Goal: Transaction & Acquisition: Purchase product/service

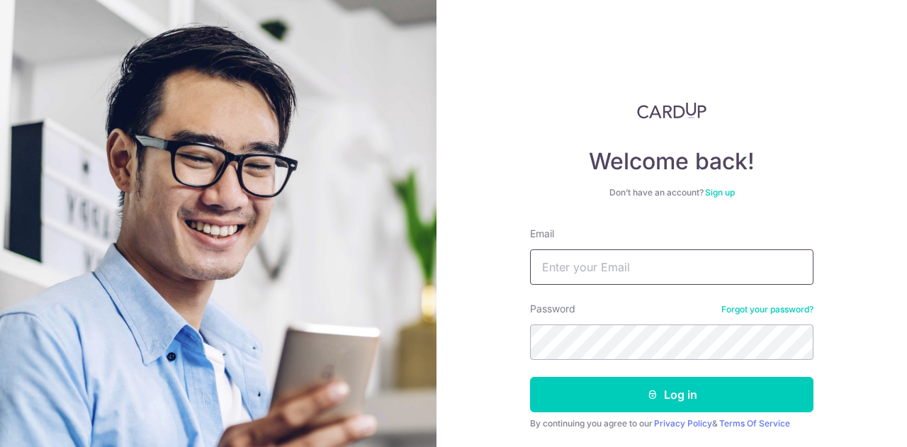
click at [598, 252] on input "Email" at bounding box center [671, 266] width 283 height 35
type input "teetienyong@gmail.com"
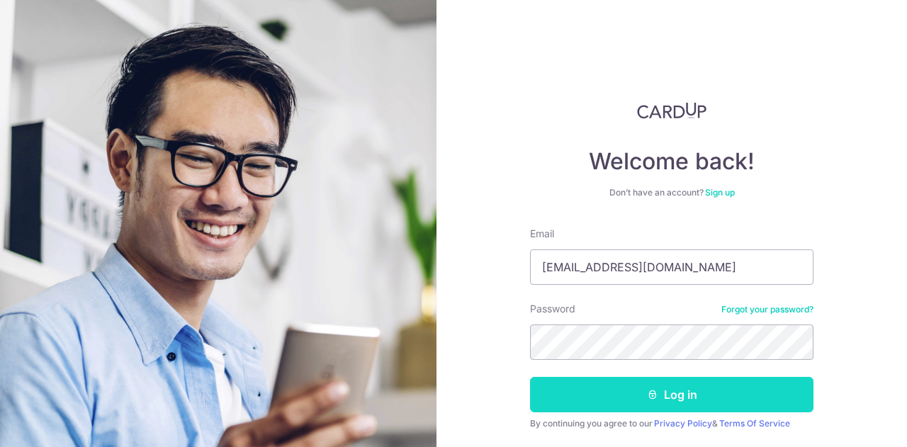
click at [681, 406] on button "Log in" at bounding box center [671, 394] width 283 height 35
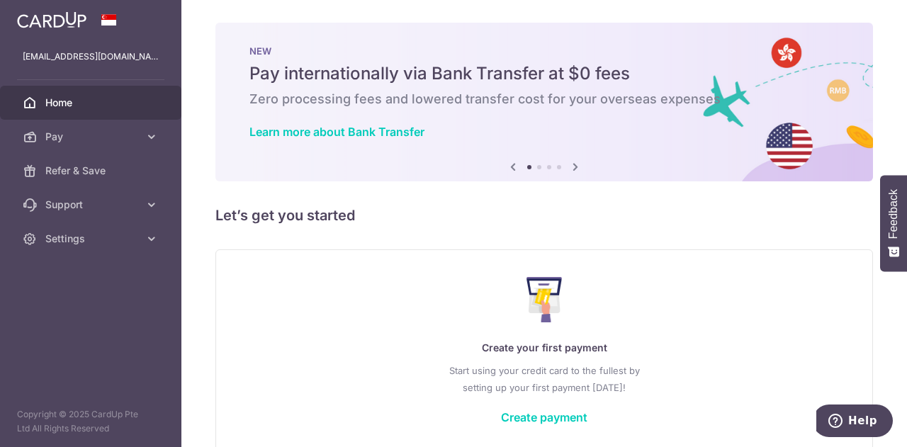
scroll to position [69, 0]
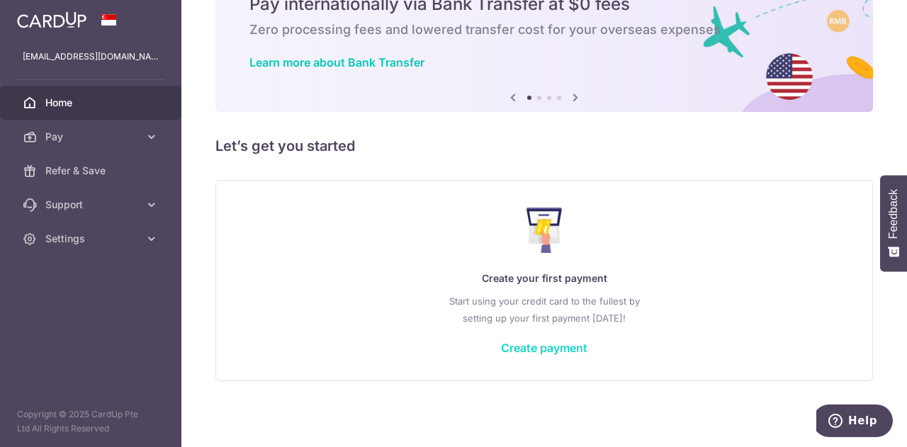
click at [514, 345] on link "Create payment" at bounding box center [544, 348] width 86 height 14
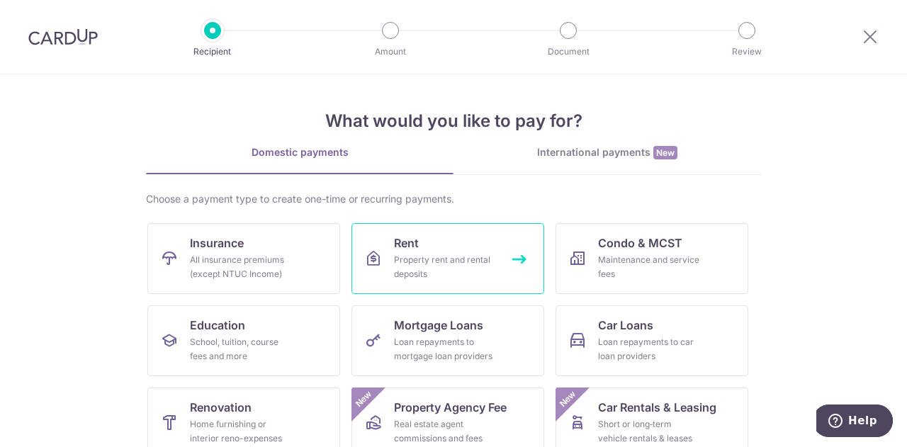
click at [426, 247] on link "Rent Property rent and rental deposits" at bounding box center [447, 258] width 193 height 71
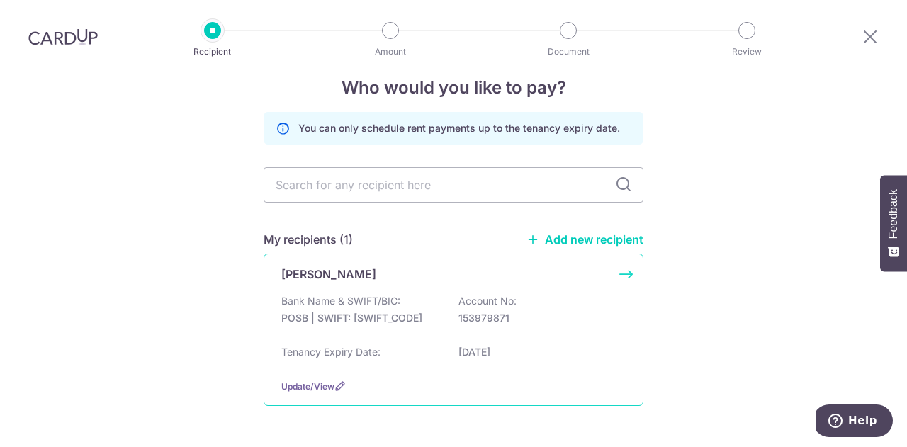
scroll to position [71, 0]
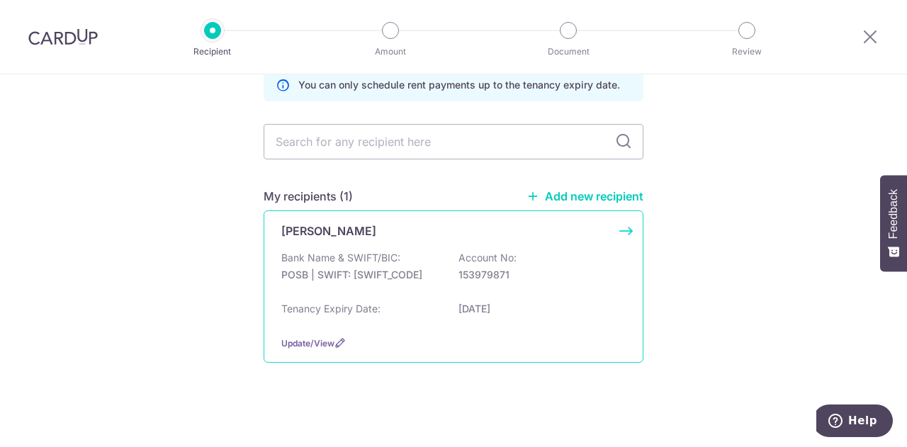
click at [388, 277] on p "POSB | SWIFT: DBSSSGSGXXX" at bounding box center [360, 275] width 159 height 14
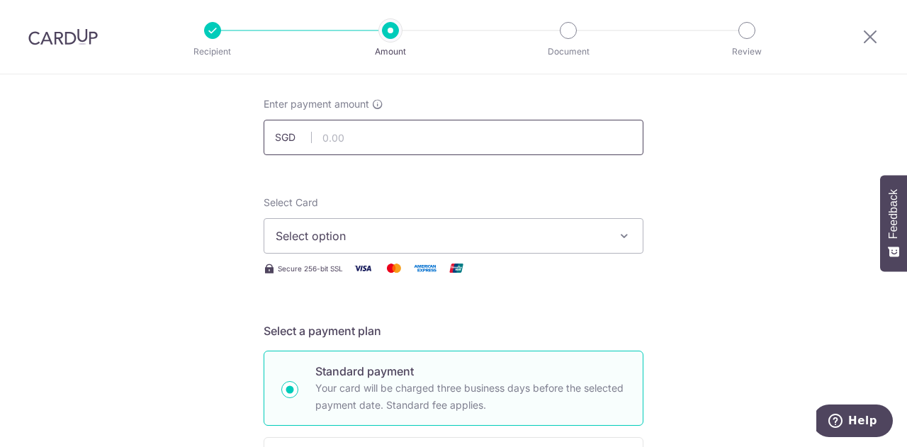
click at [414, 137] on input "text" at bounding box center [454, 137] width 380 height 35
type input "800.00"
click at [408, 234] on span "Select option" at bounding box center [441, 235] width 330 height 17
click at [395, 278] on span "Add credit card" at bounding box center [466, 275] width 330 height 14
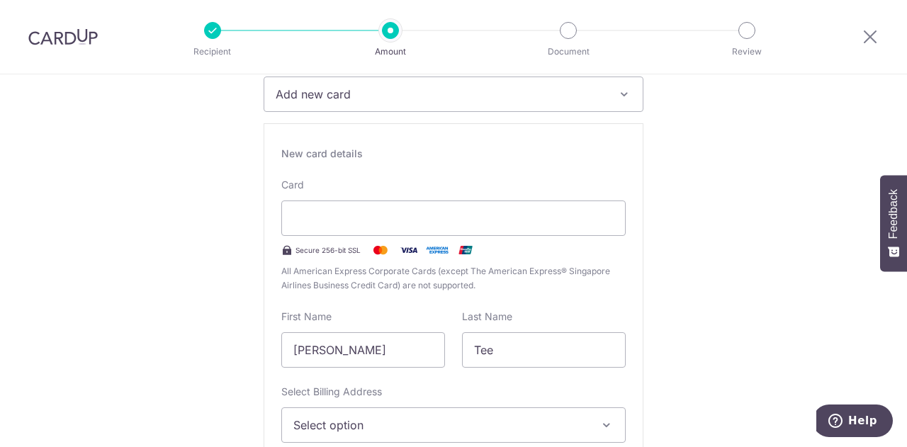
scroll to position [283, 0]
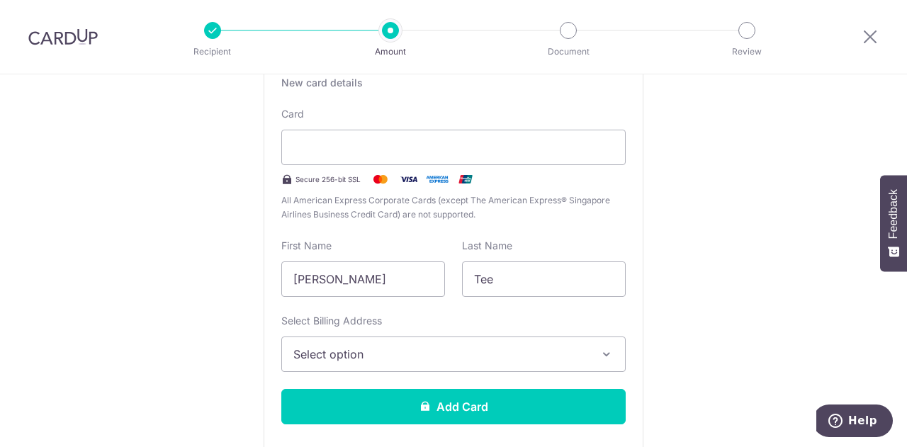
click at [417, 352] on span "Select option" at bounding box center [440, 354] width 295 height 17
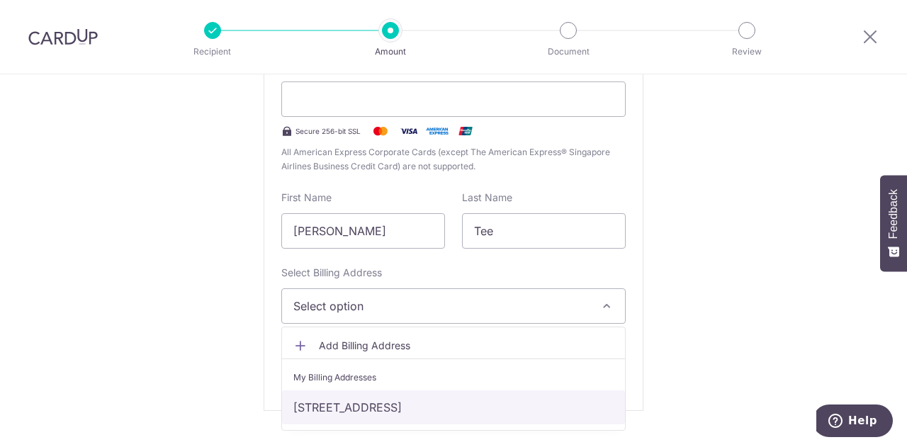
scroll to position [354, 0]
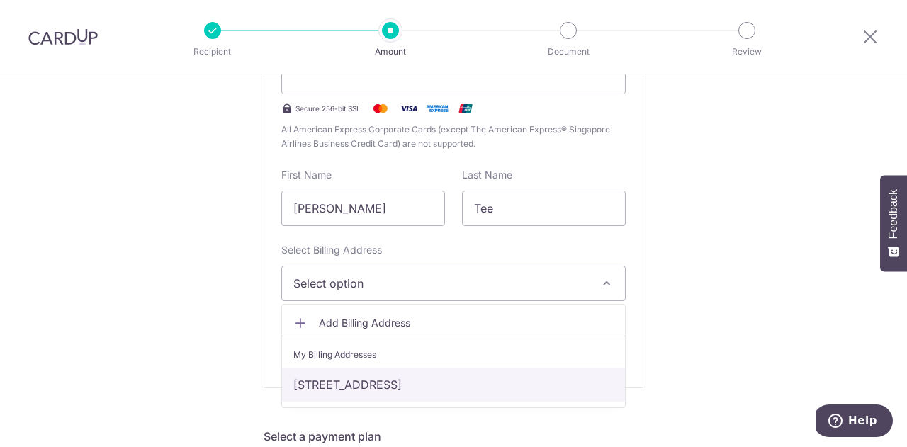
click at [378, 390] on link "[STREET_ADDRESS]" at bounding box center [453, 385] width 343 height 34
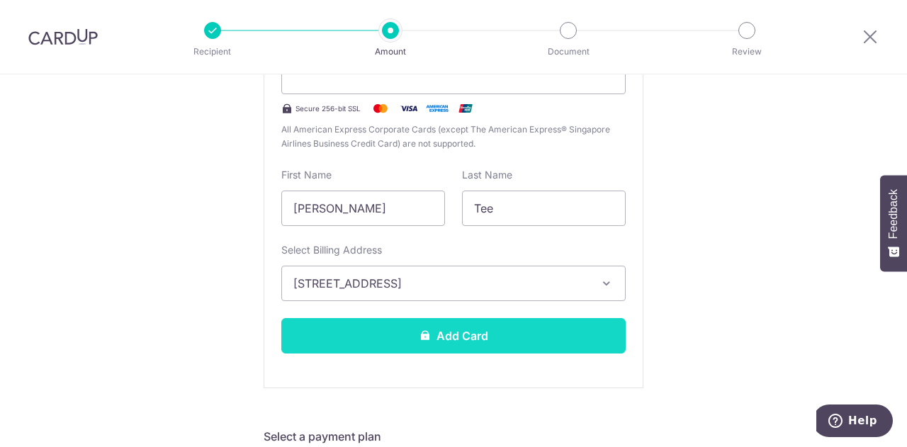
click at [398, 341] on button "Add Card" at bounding box center [453, 335] width 344 height 35
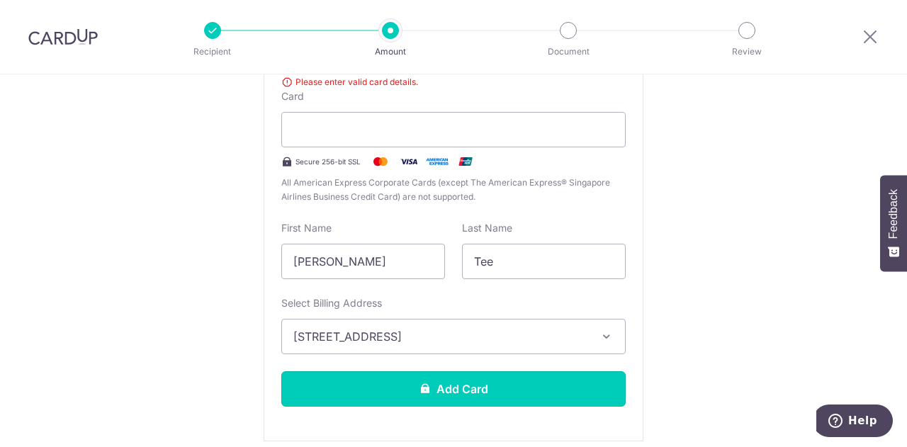
scroll to position [303, 0]
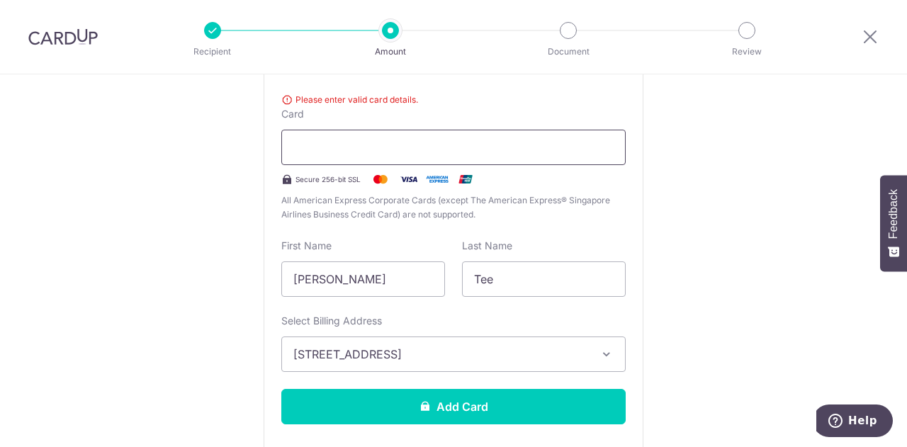
click at [540, 155] on div at bounding box center [453, 147] width 344 height 35
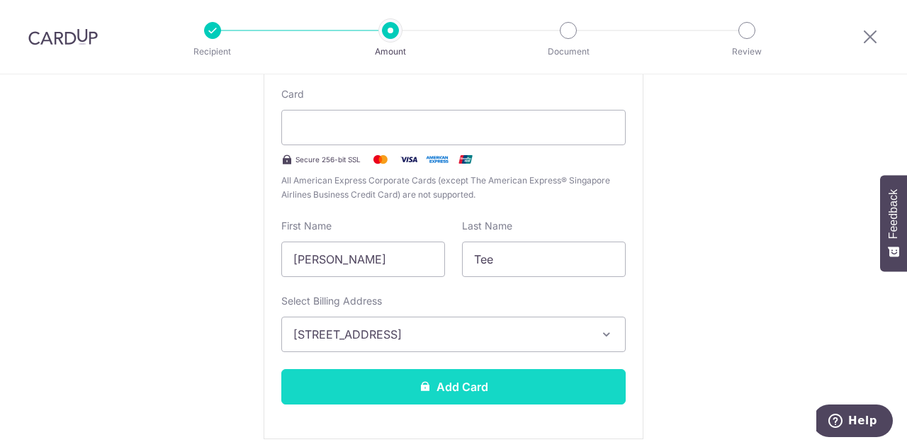
click at [423, 388] on icon at bounding box center [424, 385] width 11 height 11
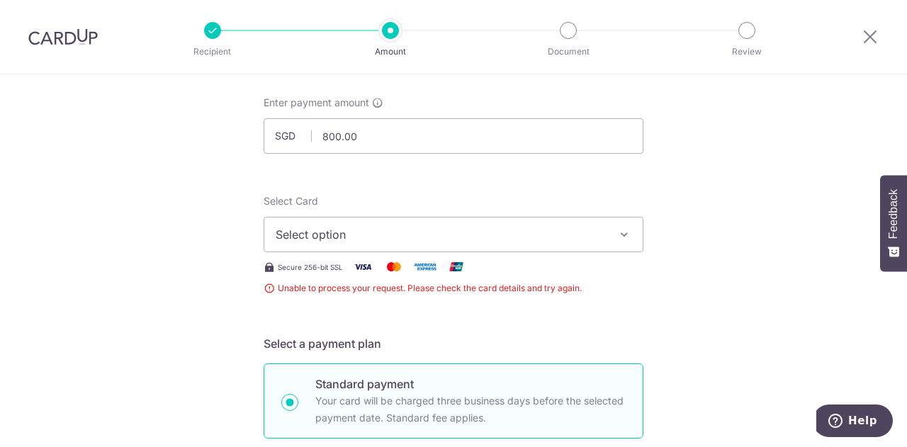
scroll to position [66, 0]
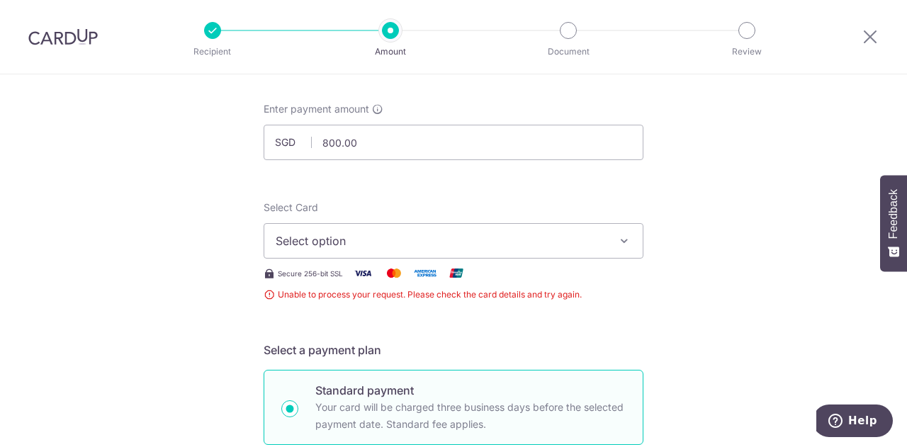
click at [393, 237] on span "Select option" at bounding box center [441, 240] width 330 height 17
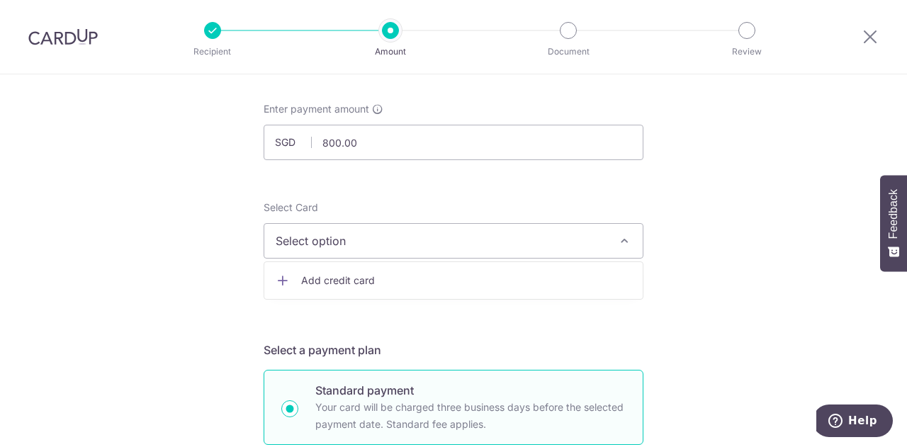
click at [387, 283] on span "Add credit card" at bounding box center [466, 280] width 330 height 14
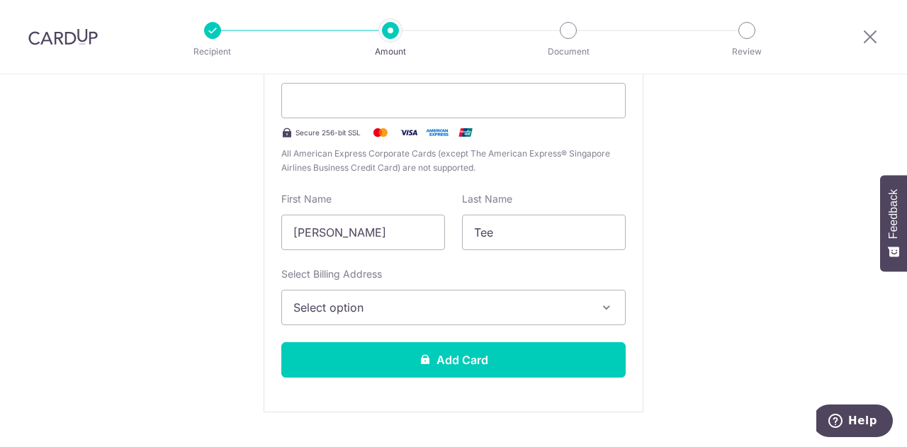
scroll to position [349, 0]
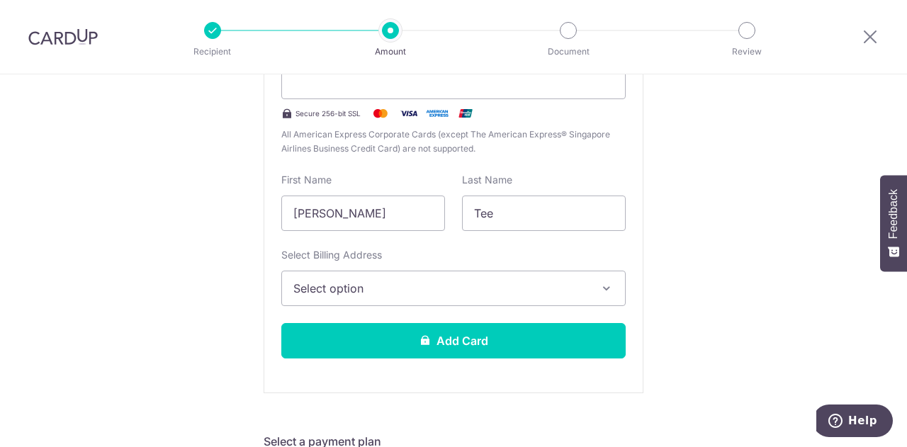
click at [426, 291] on span "Select option" at bounding box center [440, 288] width 295 height 17
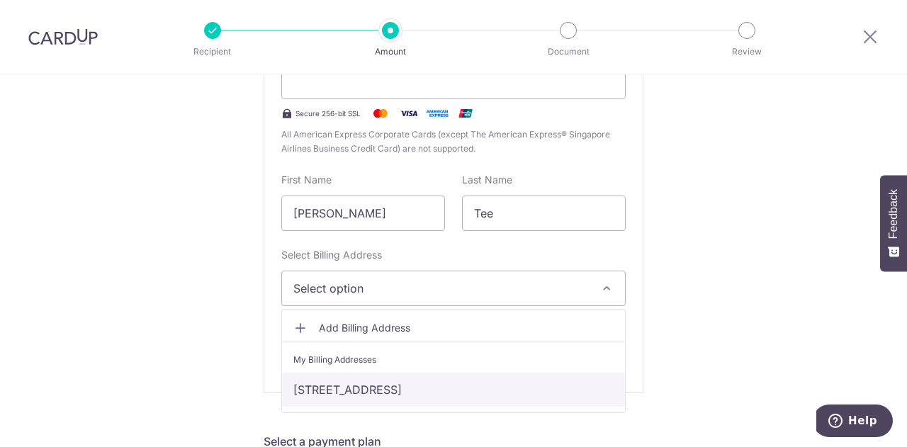
click at [402, 383] on link "[STREET_ADDRESS]" at bounding box center [453, 390] width 343 height 34
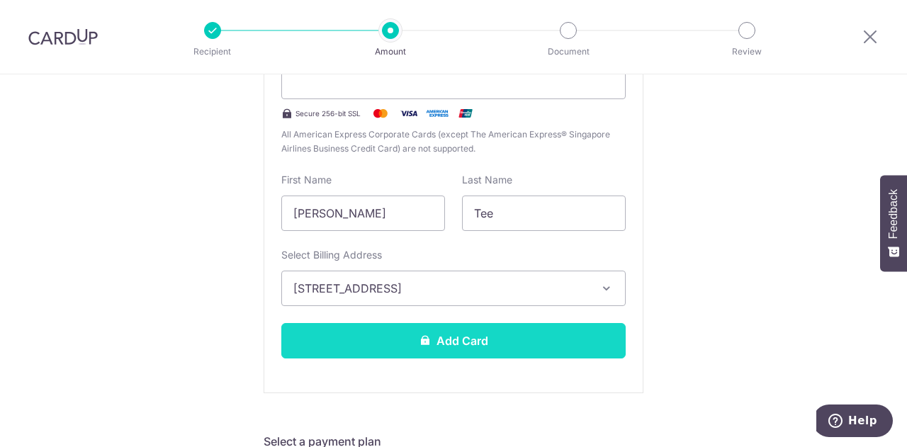
click at [437, 347] on button "Add Card" at bounding box center [453, 340] width 344 height 35
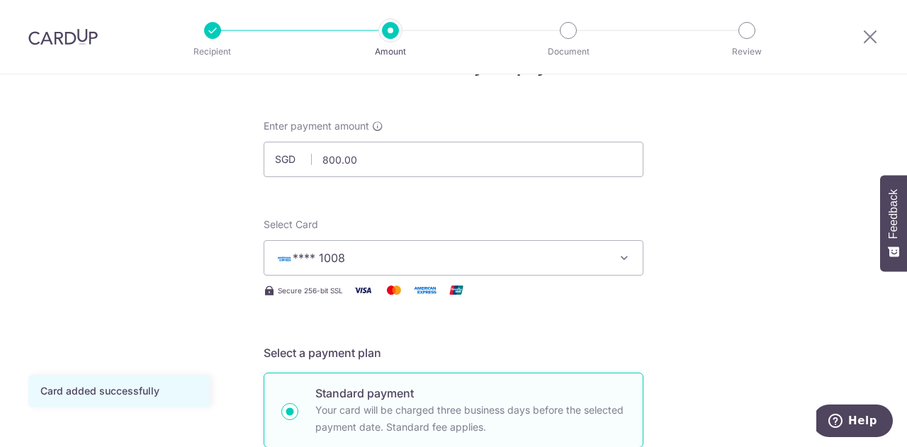
scroll to position [71, 0]
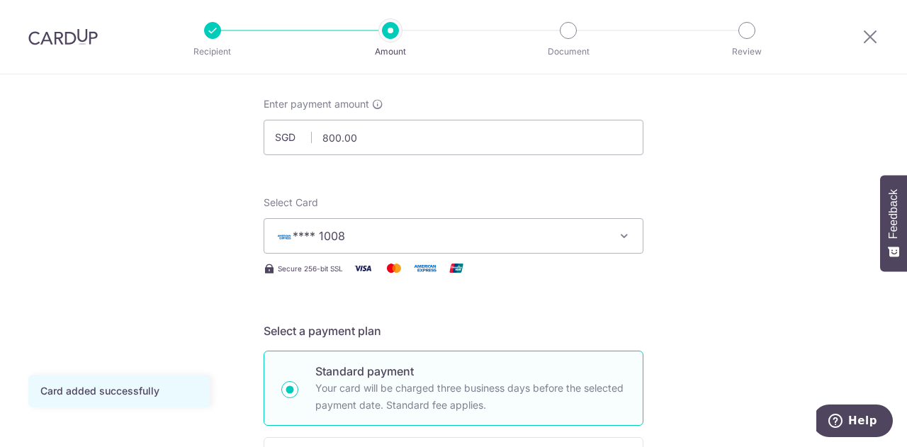
click at [400, 234] on span "**** 1008" at bounding box center [441, 235] width 330 height 17
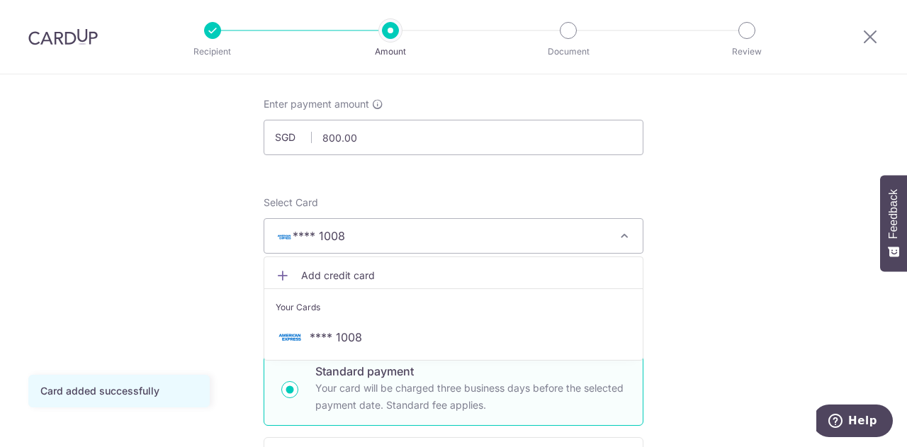
click at [329, 274] on span "Add credit card" at bounding box center [466, 275] width 330 height 14
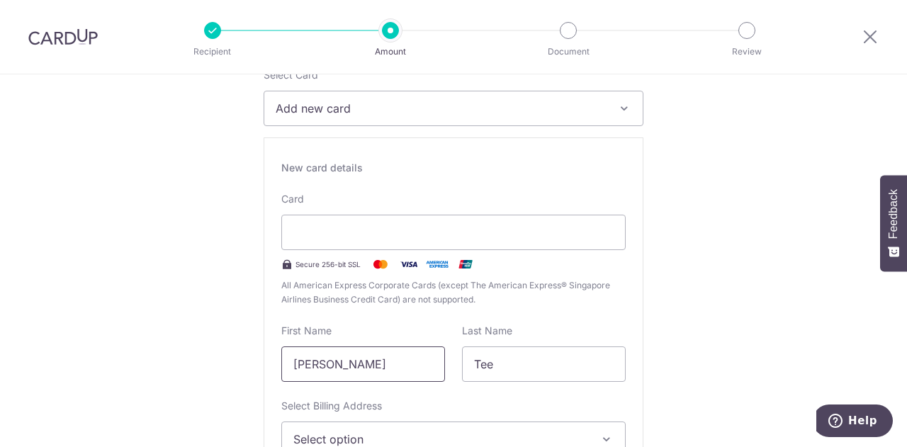
scroll to position [283, 0]
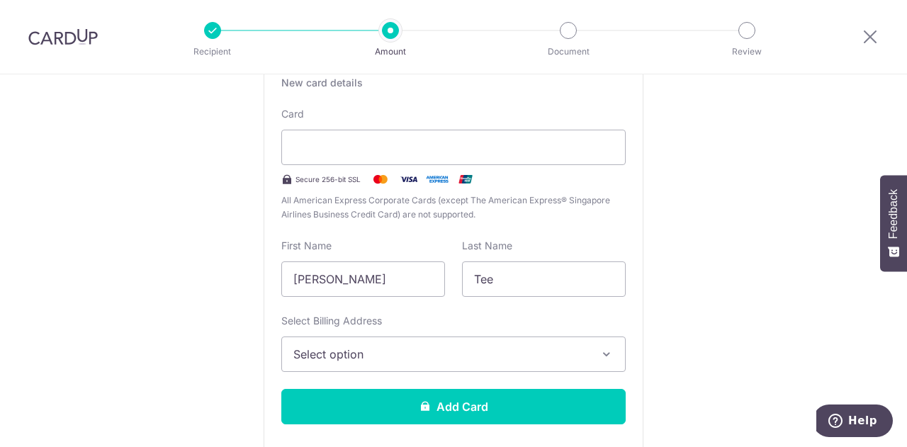
click at [369, 361] on span "Select option" at bounding box center [440, 354] width 295 height 17
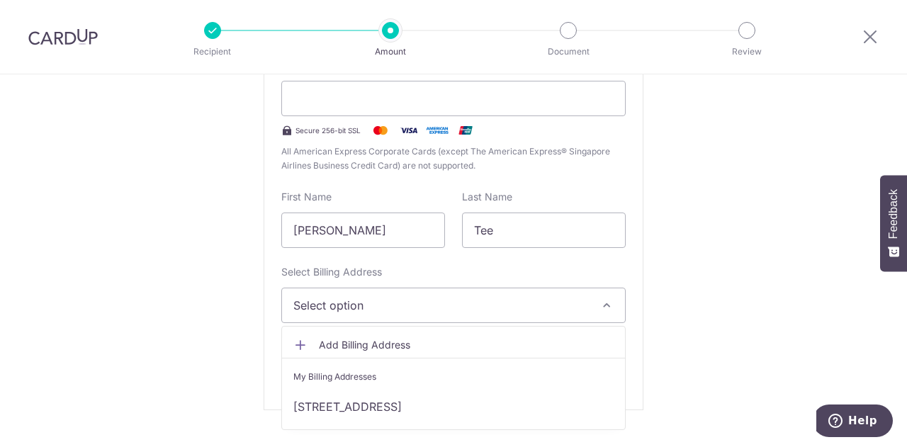
scroll to position [354, 0]
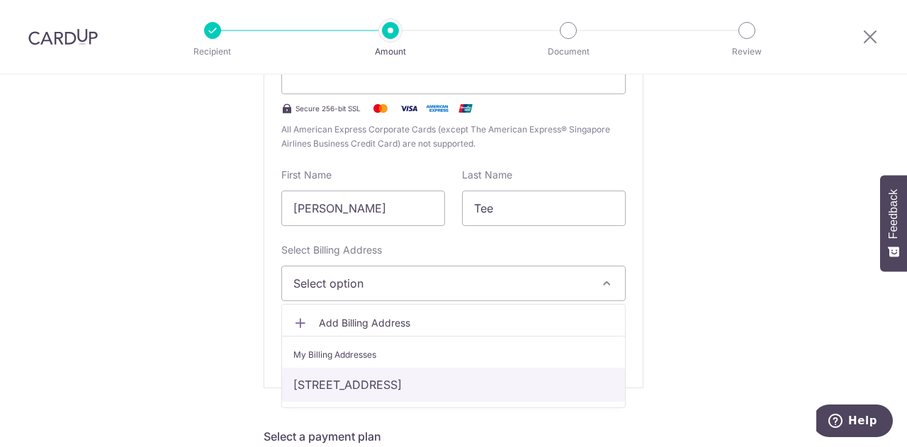
click at [350, 382] on link "[STREET_ADDRESS]" at bounding box center [453, 385] width 343 height 34
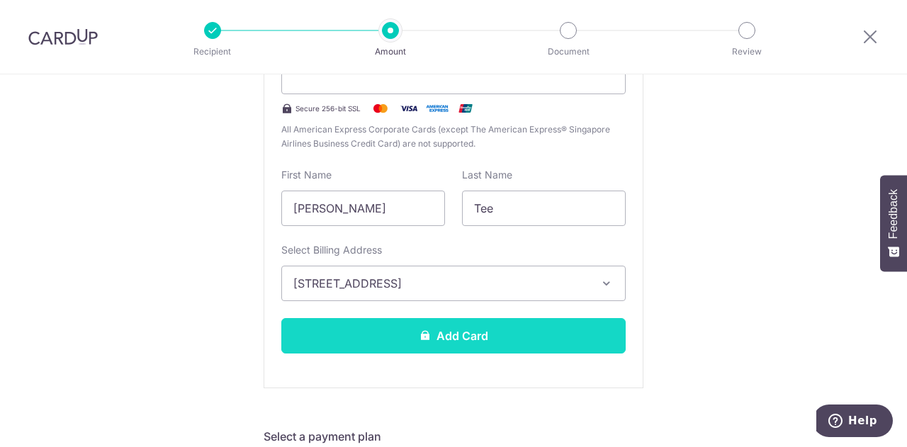
click at [388, 344] on button "Add Card" at bounding box center [453, 335] width 344 height 35
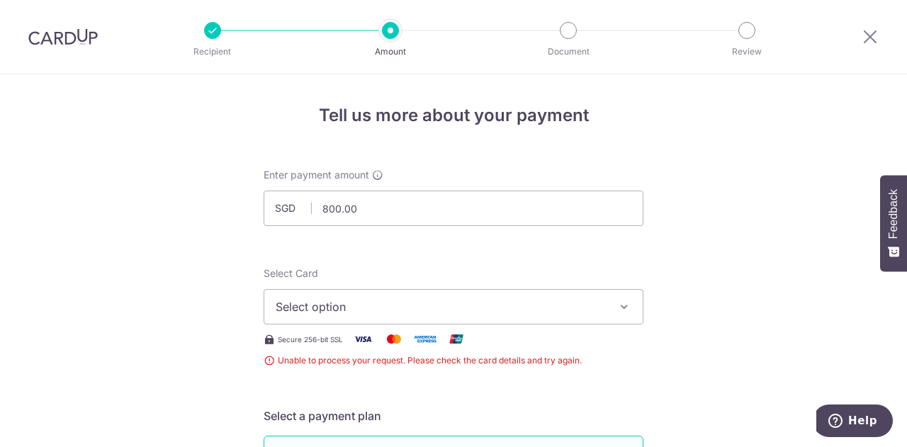
click at [406, 304] on span "Select option" at bounding box center [441, 306] width 330 height 17
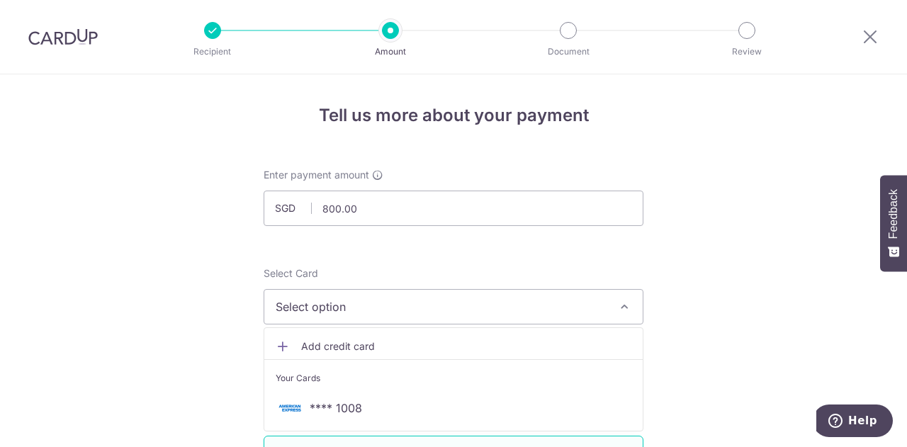
click at [344, 341] on span "Add credit card" at bounding box center [466, 346] width 330 height 14
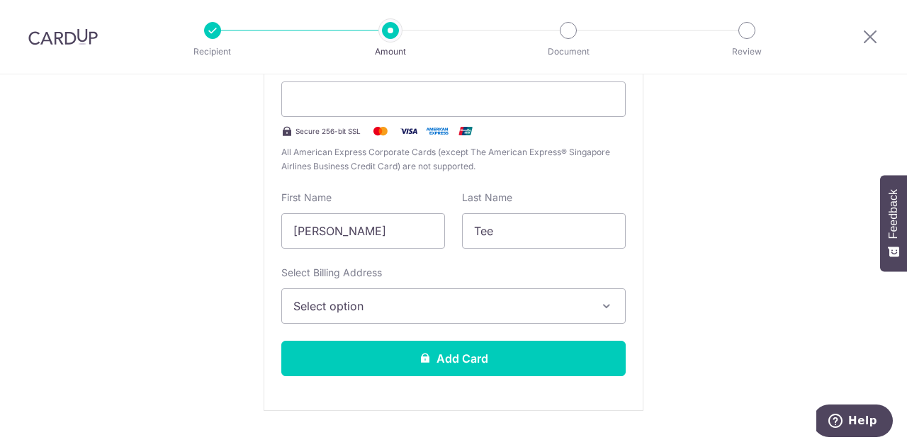
scroll to position [354, 0]
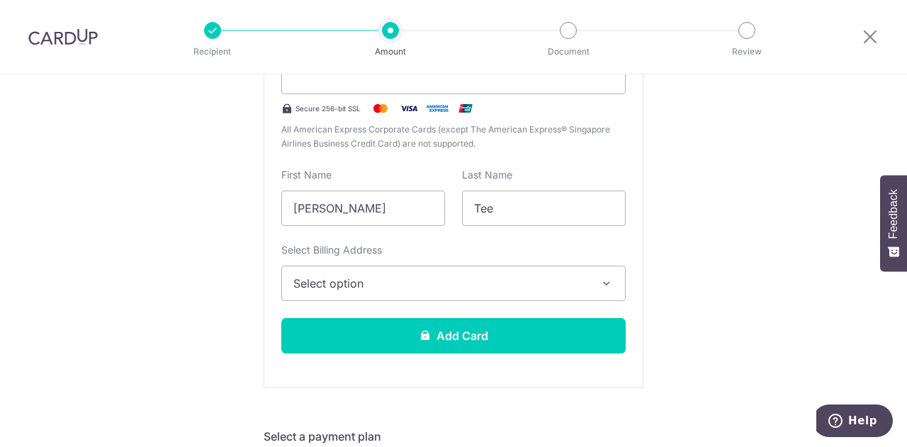
click at [453, 287] on span "Select option" at bounding box center [440, 283] width 295 height 17
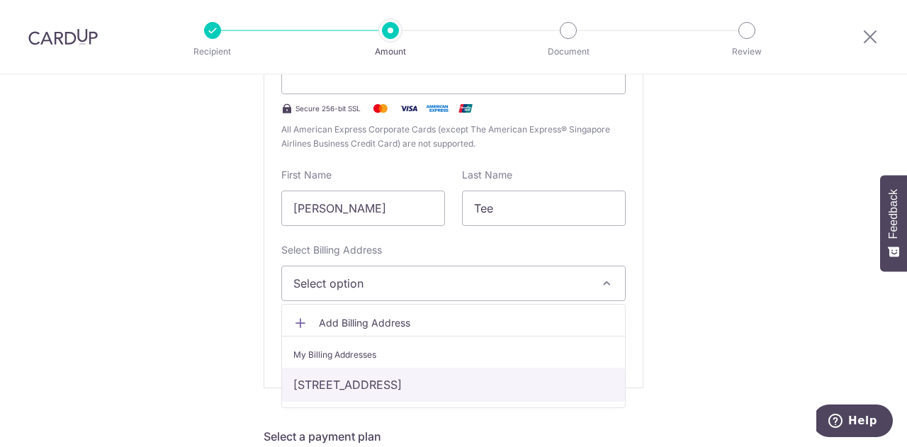
click at [435, 380] on link "[STREET_ADDRESS]" at bounding box center [453, 385] width 343 height 34
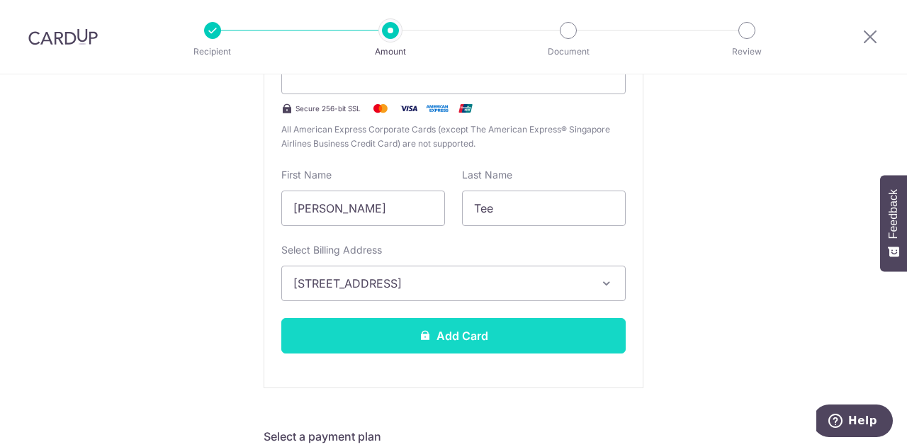
click at [448, 346] on button "Add Card" at bounding box center [453, 335] width 344 height 35
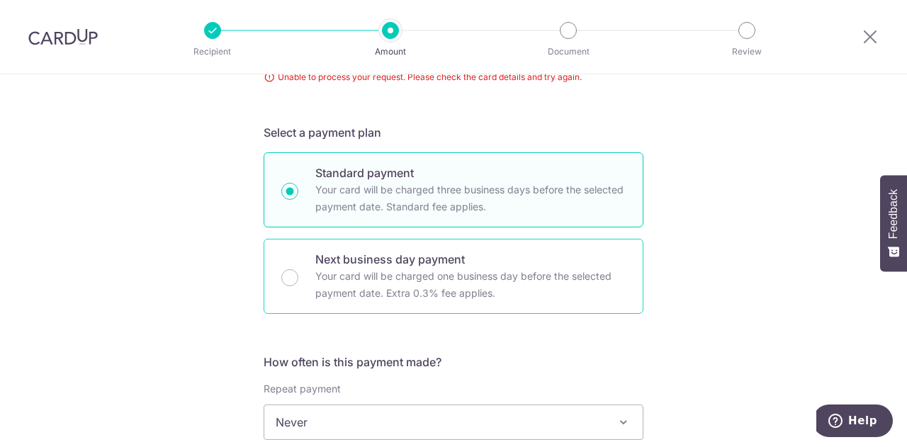
click at [433, 293] on p "Your card will be charged one business day before the selected payment date. Ex…" at bounding box center [470, 285] width 310 height 34
click at [298, 286] on input "Next business day payment Your card will be charged one business day before the…" at bounding box center [289, 277] width 17 height 17
radio input "false"
radio input "true"
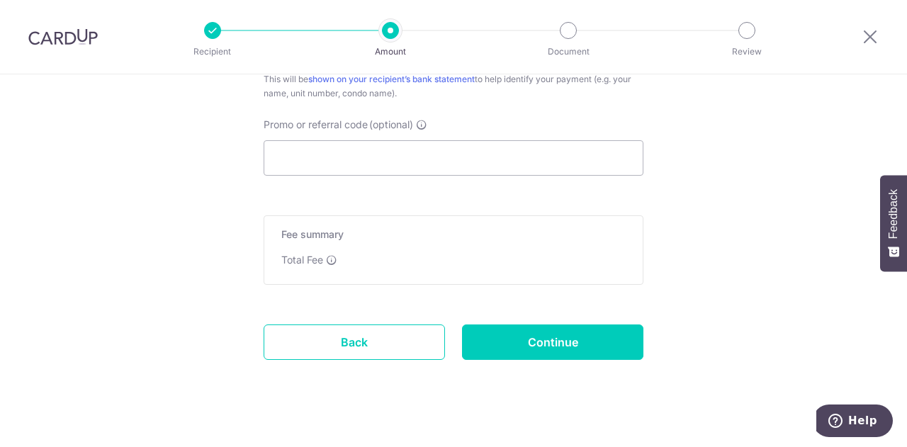
scroll to position [883, 0]
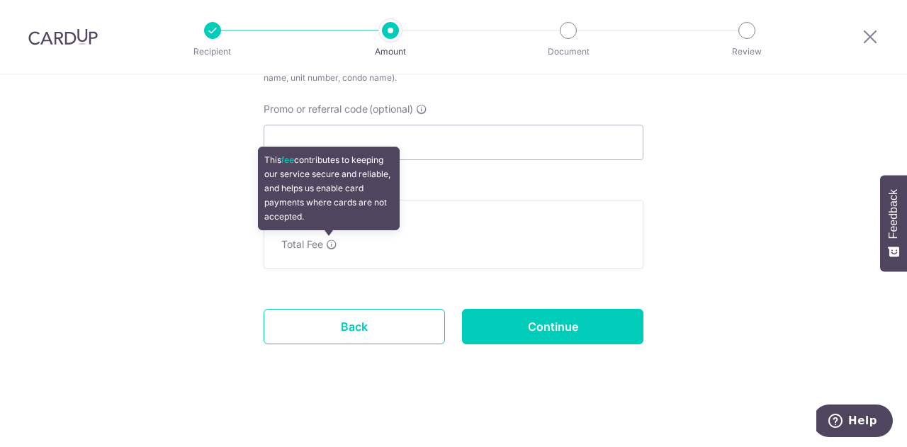
click at [331, 243] on icon at bounding box center [331, 244] width 11 height 11
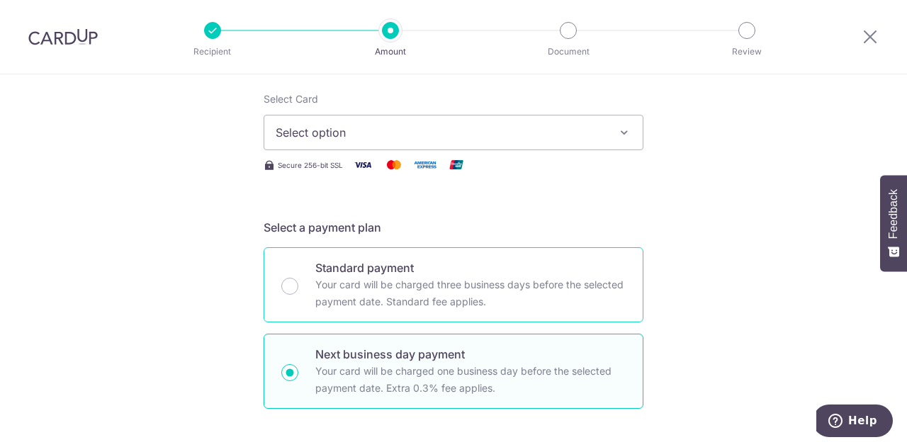
scroll to position [33, 0]
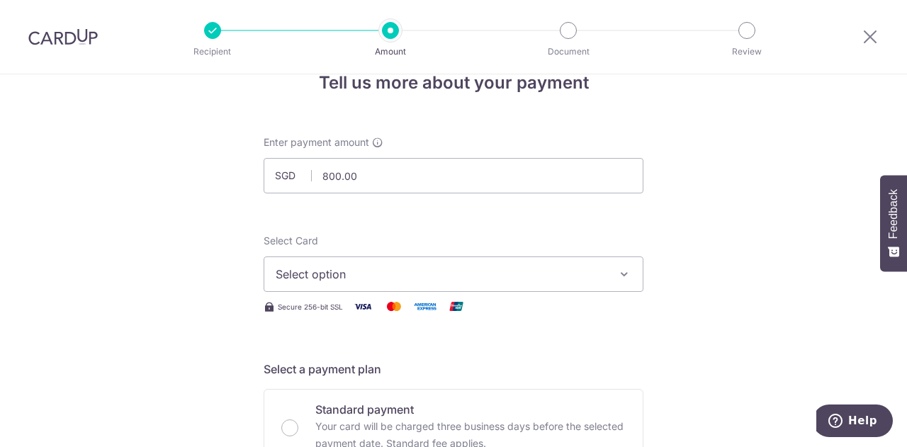
click at [358, 280] on span "Select option" at bounding box center [441, 274] width 330 height 17
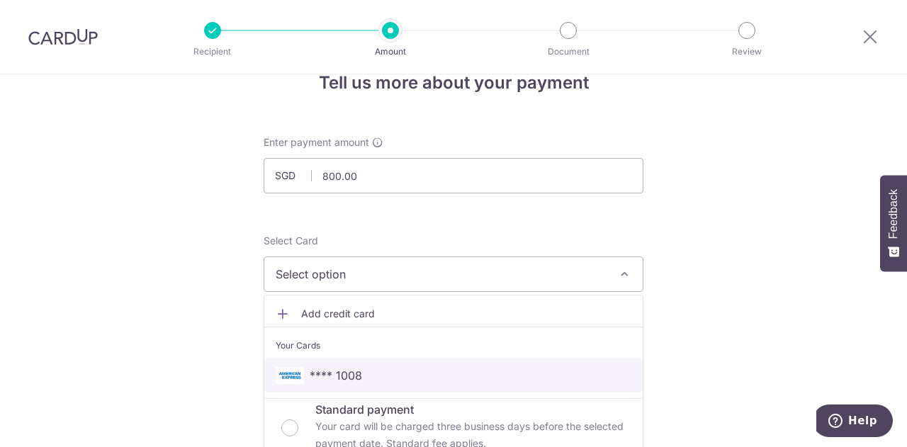
click at [363, 367] on span "**** 1008" at bounding box center [454, 375] width 356 height 17
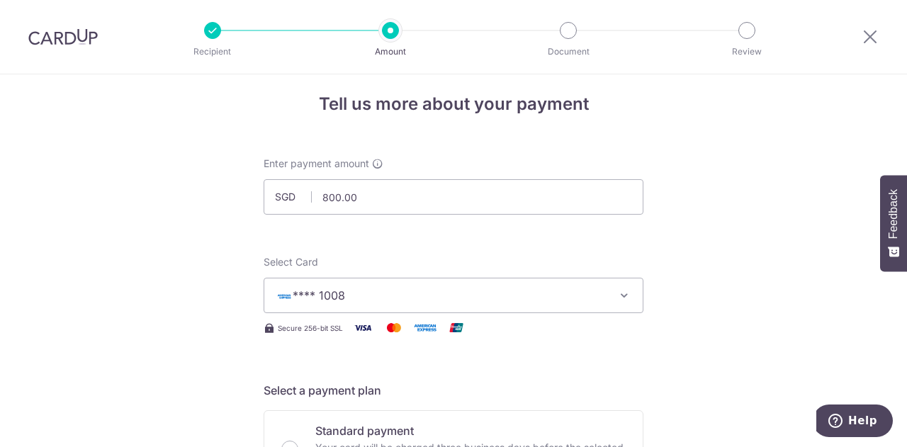
scroll to position [0, 0]
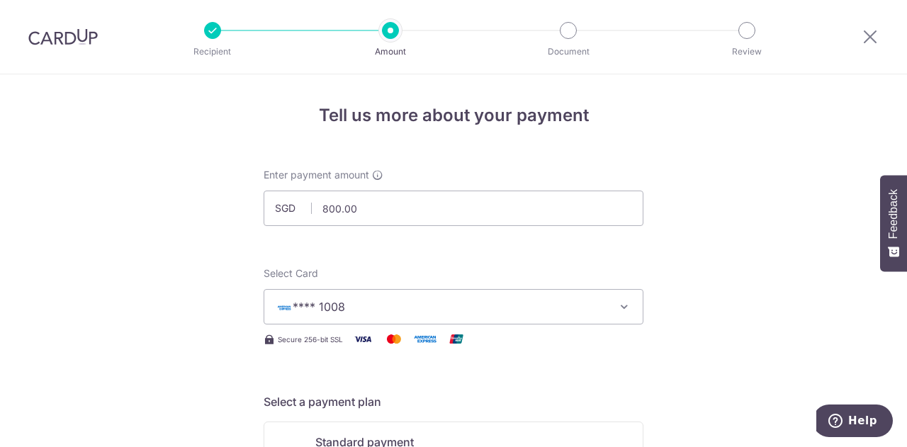
click at [511, 304] on span "**** 1008" at bounding box center [441, 306] width 330 height 17
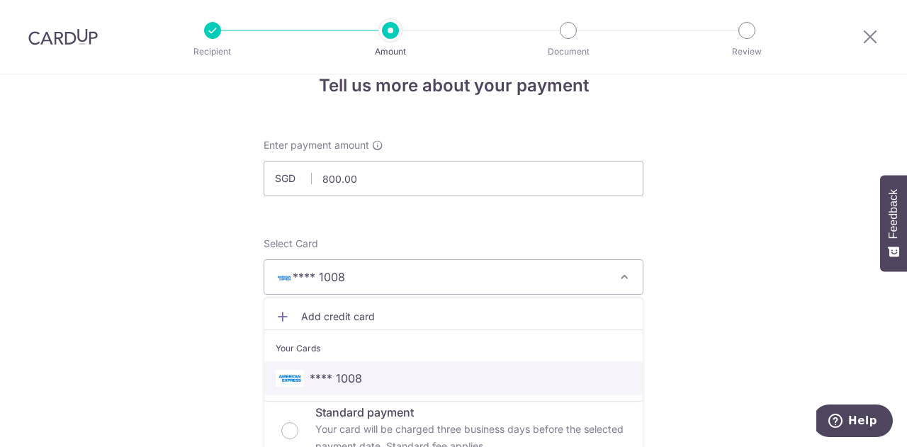
scroll to position [71, 0]
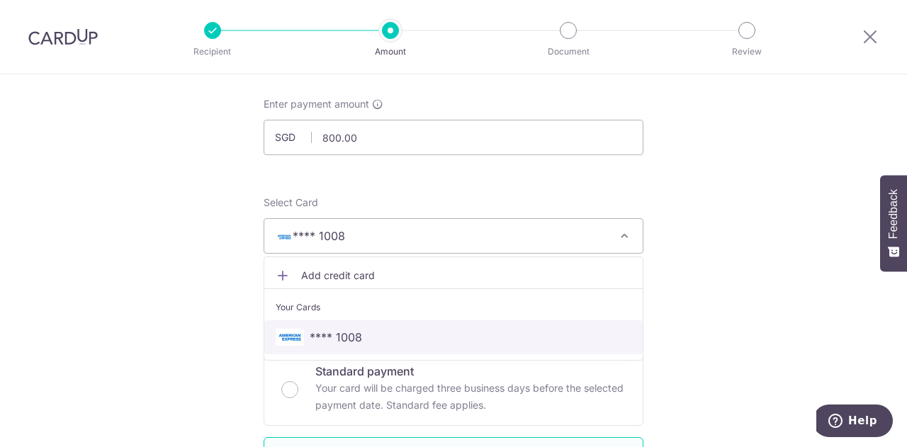
click at [360, 332] on span "**** 1008" at bounding box center [454, 337] width 356 height 17
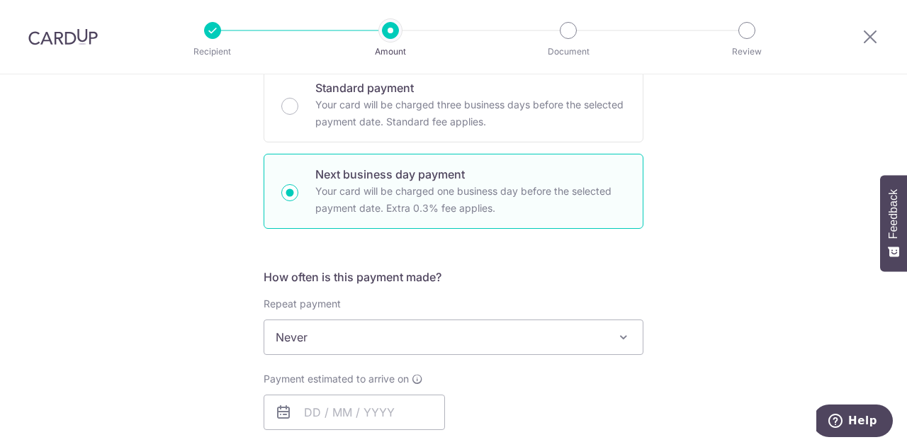
scroll to position [496, 0]
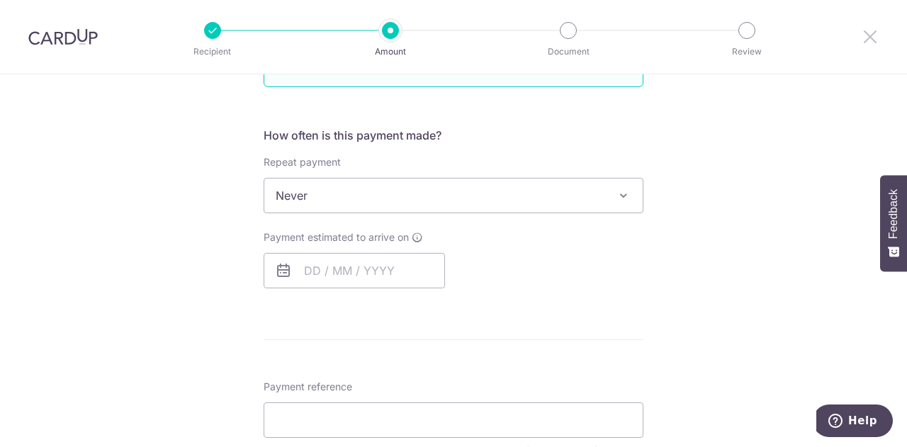
click at [872, 43] on icon at bounding box center [869, 37] width 17 height 18
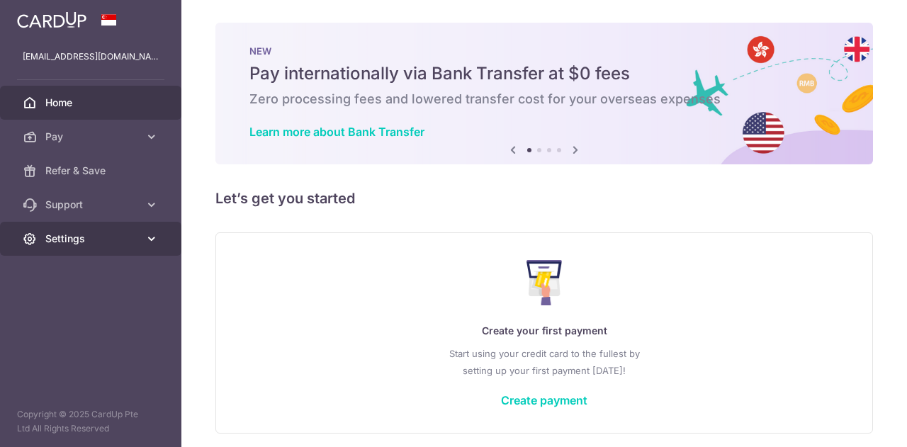
click at [113, 234] on span "Settings" at bounding box center [92, 239] width 94 height 14
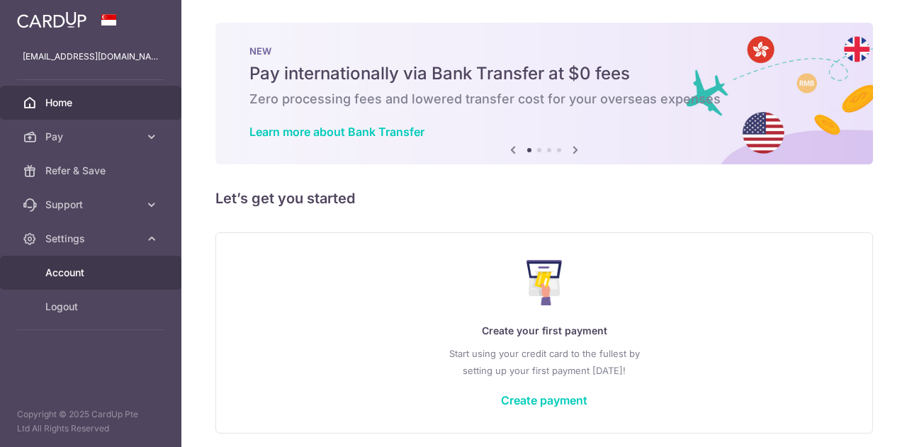
click at [115, 278] on span "Account" at bounding box center [92, 273] width 94 height 14
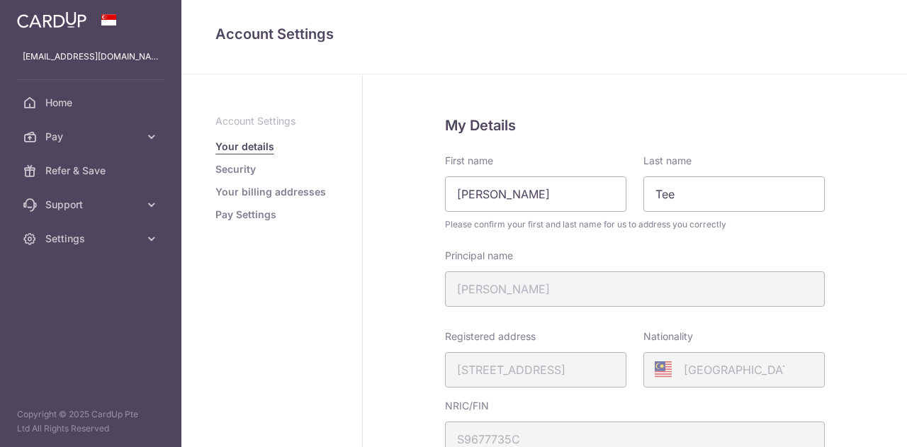
click at [261, 210] on link "Pay Settings" at bounding box center [245, 215] width 61 height 14
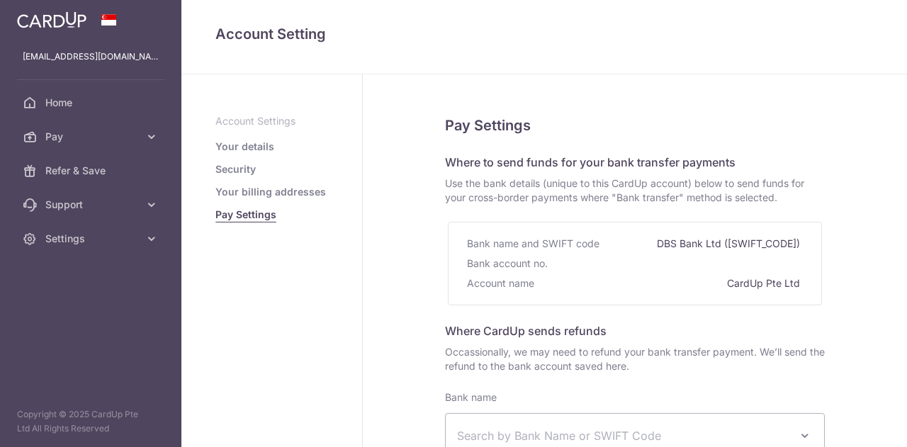
select select
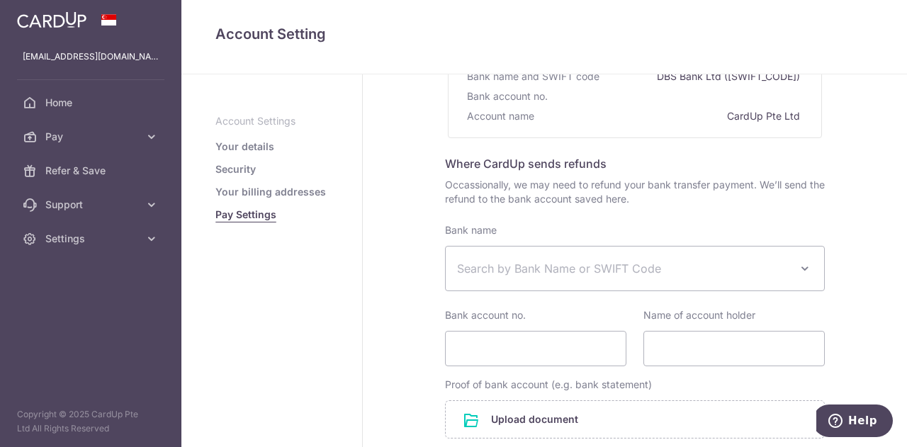
scroll to position [115, 0]
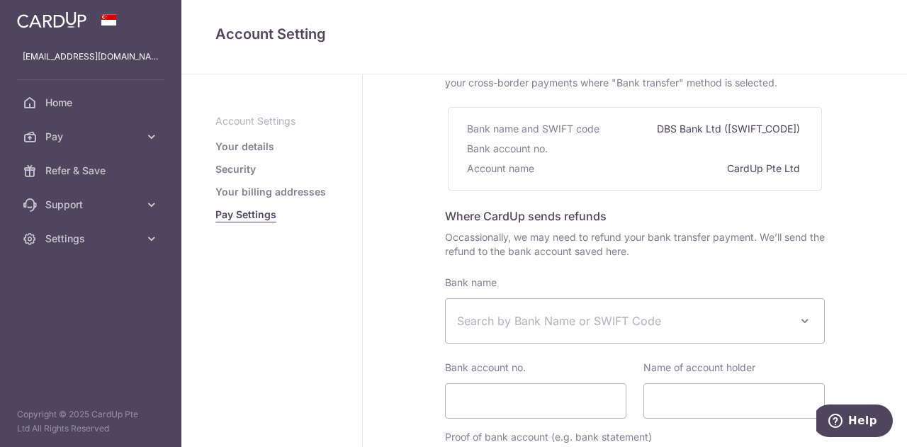
click at [262, 192] on link "Your billing addresses" at bounding box center [270, 192] width 111 height 14
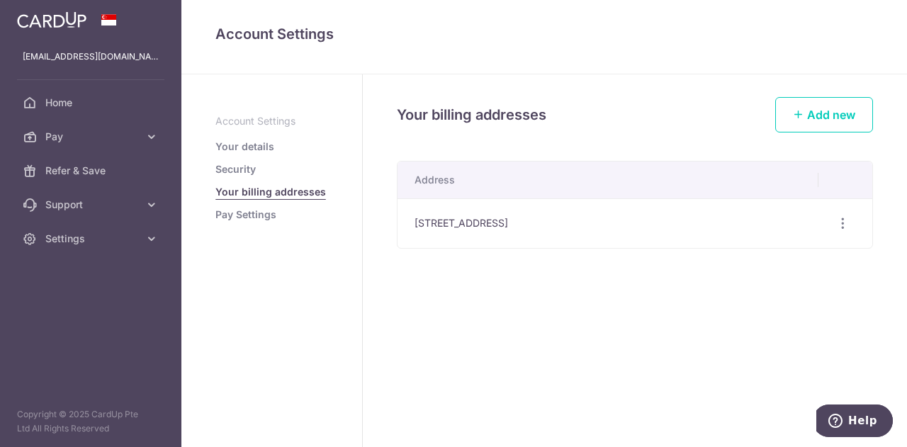
click at [234, 169] on link "Security" at bounding box center [235, 169] width 40 height 14
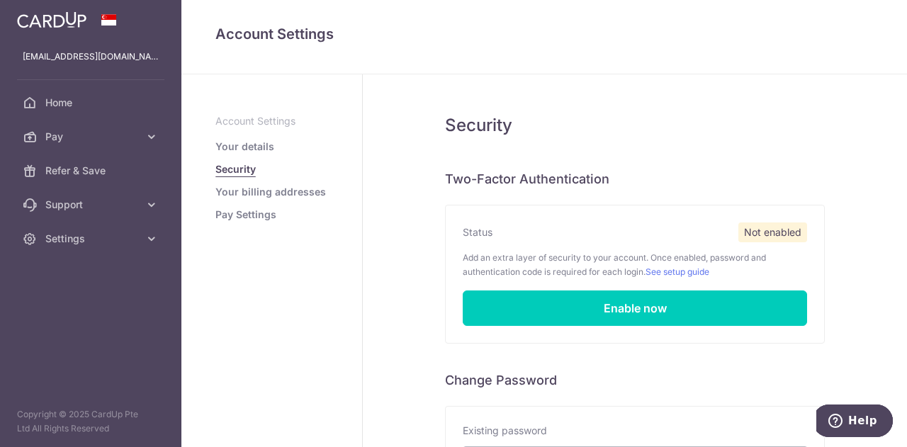
click at [233, 148] on link "Your details" at bounding box center [244, 147] width 59 height 14
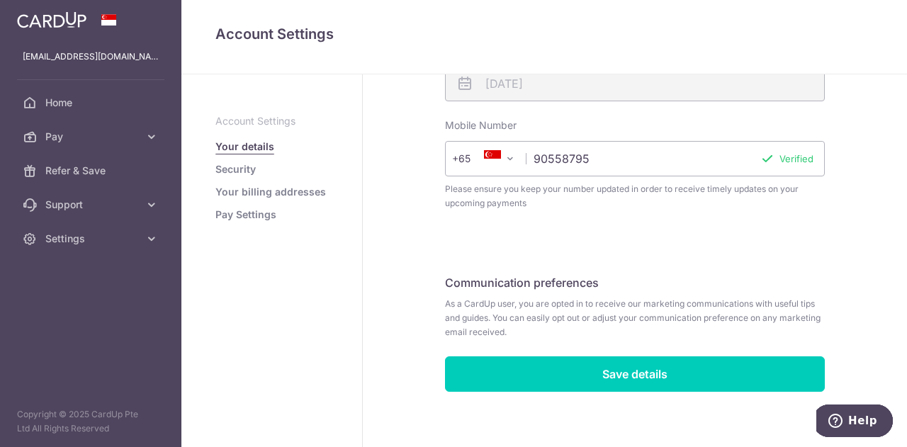
scroll to position [460, 0]
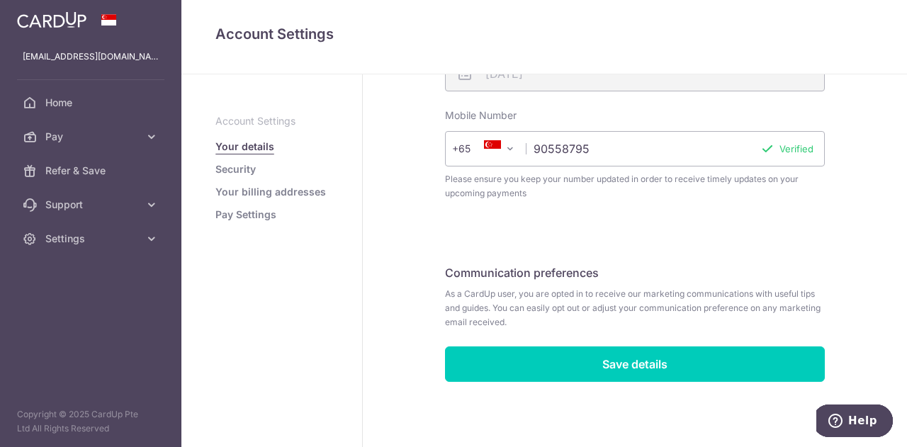
click at [241, 214] on link "Pay Settings" at bounding box center [245, 215] width 61 height 14
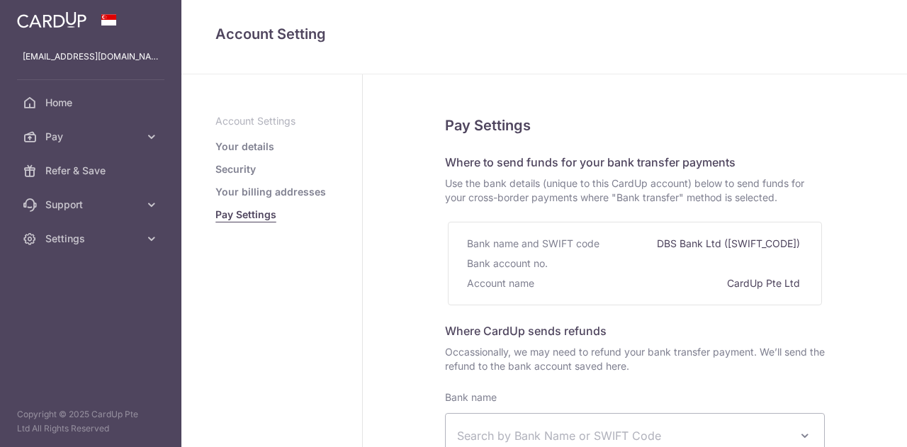
select select
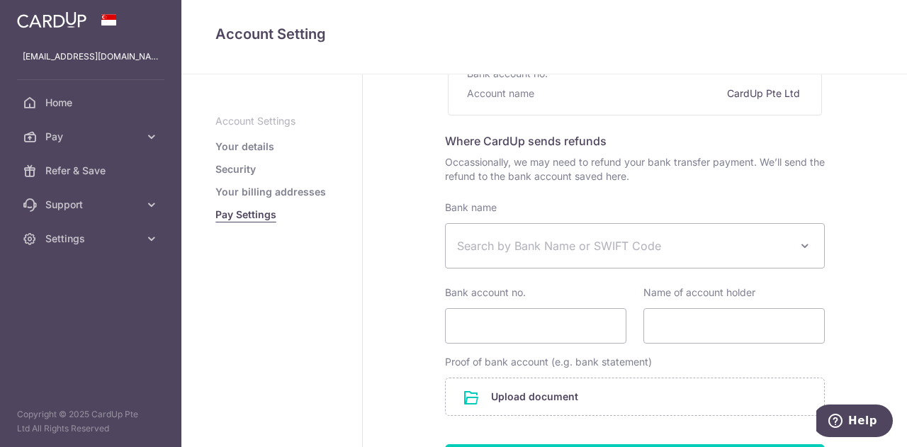
scroll to position [186, 0]
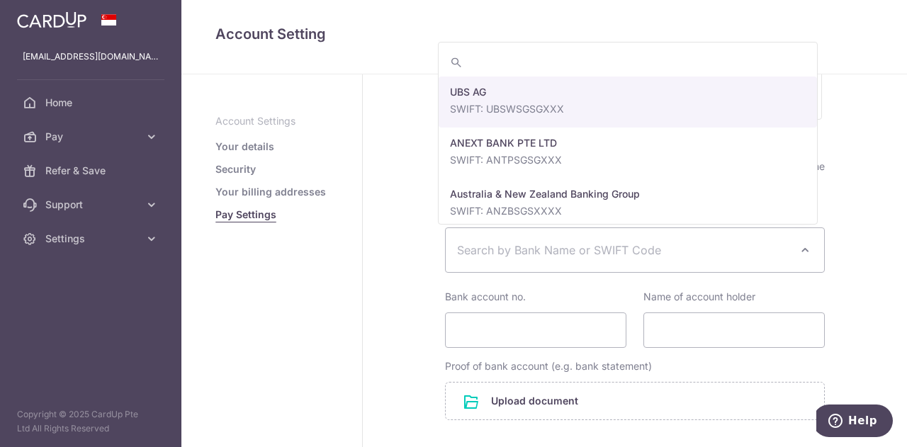
click at [490, 242] on span "Search by Bank Name or SWIFT Code" at bounding box center [623, 250] width 333 height 17
click at [480, 243] on span "Search by Bank Name or SWIFT Code" at bounding box center [623, 250] width 333 height 17
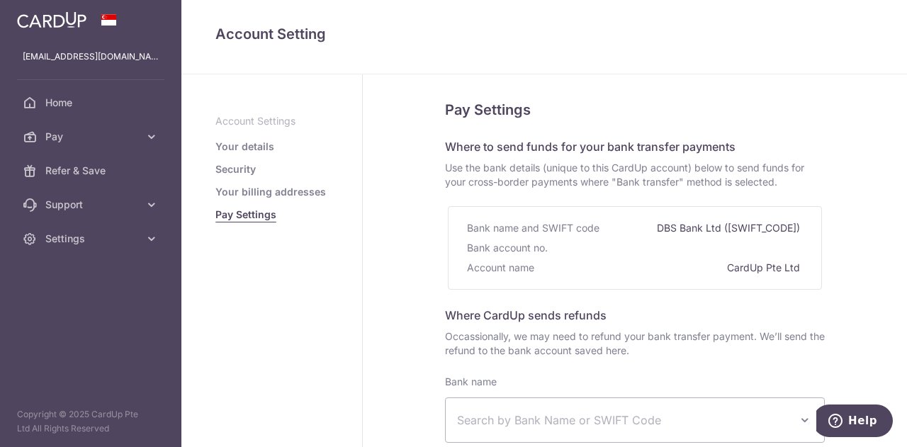
scroll to position [0, 0]
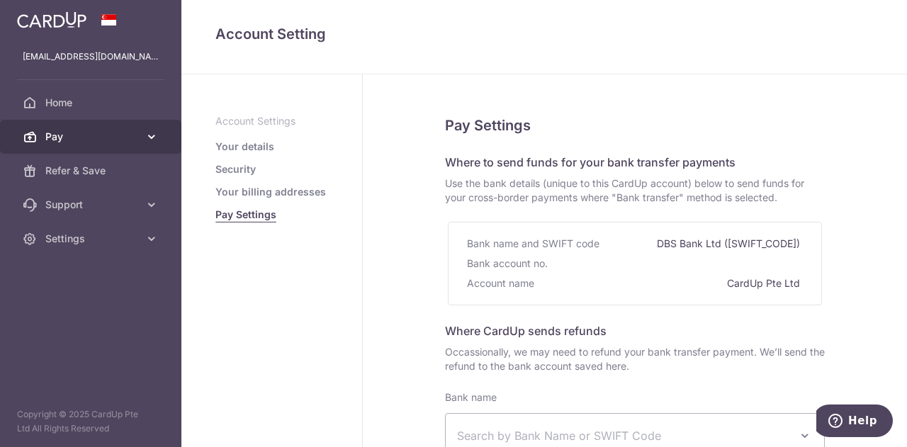
click at [105, 130] on span "Pay" at bounding box center [92, 137] width 94 height 14
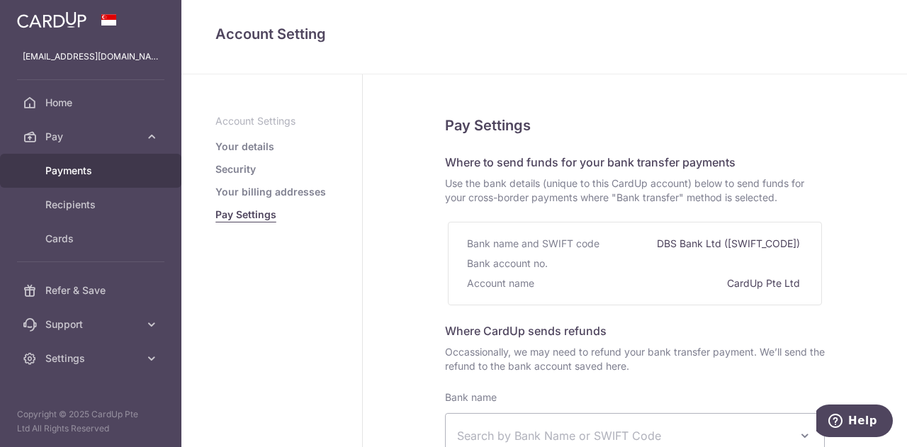
click at [100, 164] on span "Payments" at bounding box center [92, 171] width 94 height 14
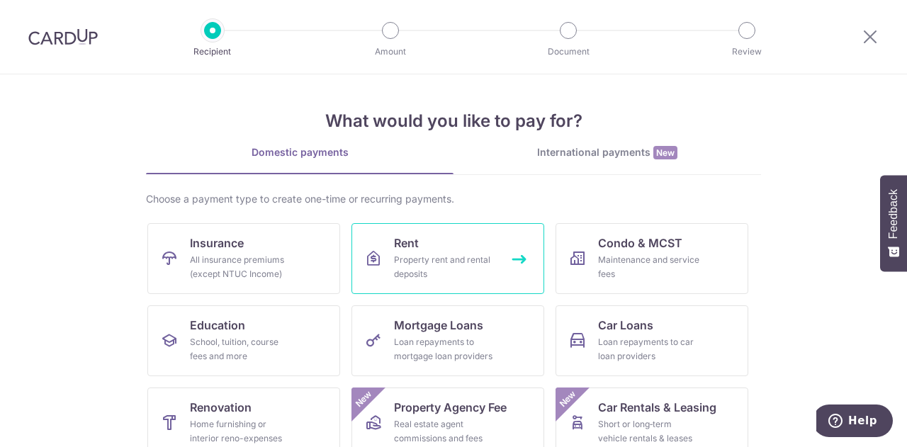
click at [410, 255] on div "Property rent and rental deposits" at bounding box center [445, 267] width 102 height 28
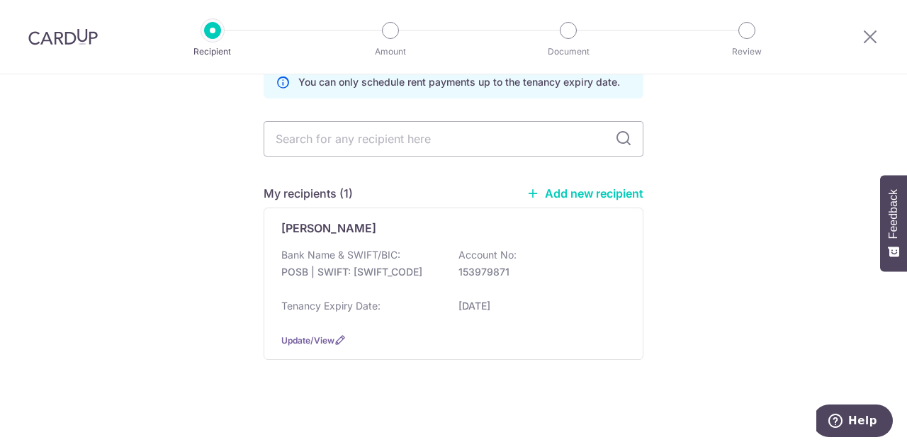
scroll to position [74, 0]
click at [374, 138] on input "text" at bounding box center [454, 138] width 380 height 35
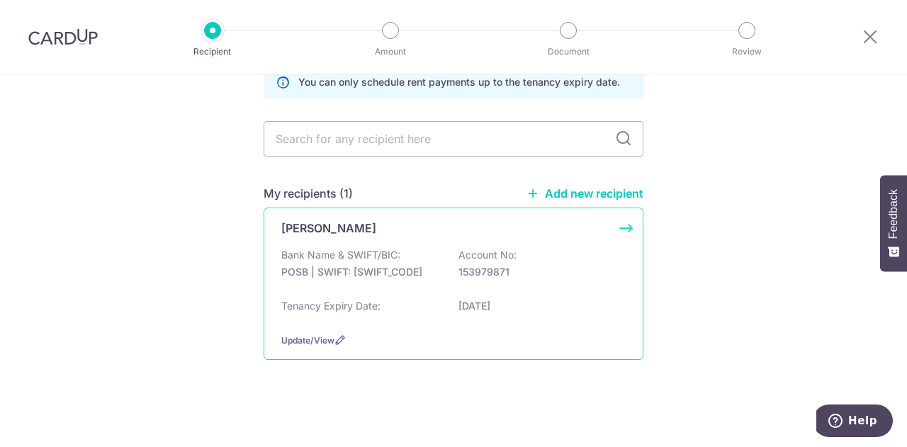
click at [327, 277] on p "POSB | SWIFT: DBSSSGSGXXX" at bounding box center [360, 272] width 159 height 14
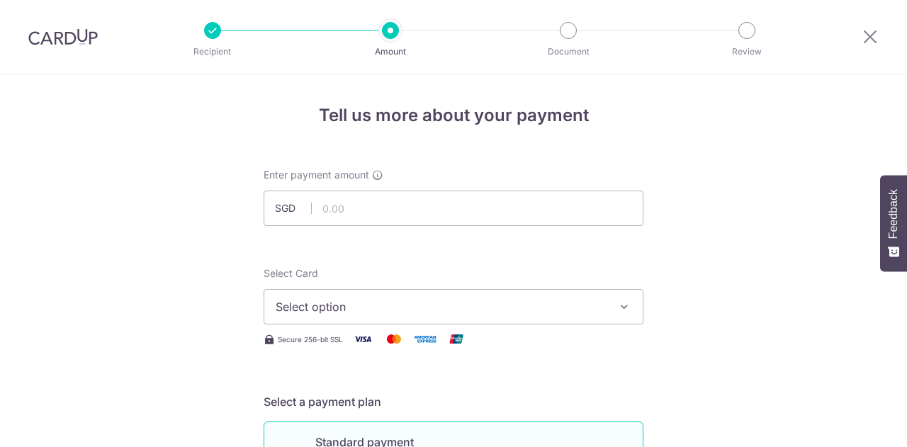
click at [351, 298] on span "Select option" at bounding box center [441, 306] width 330 height 17
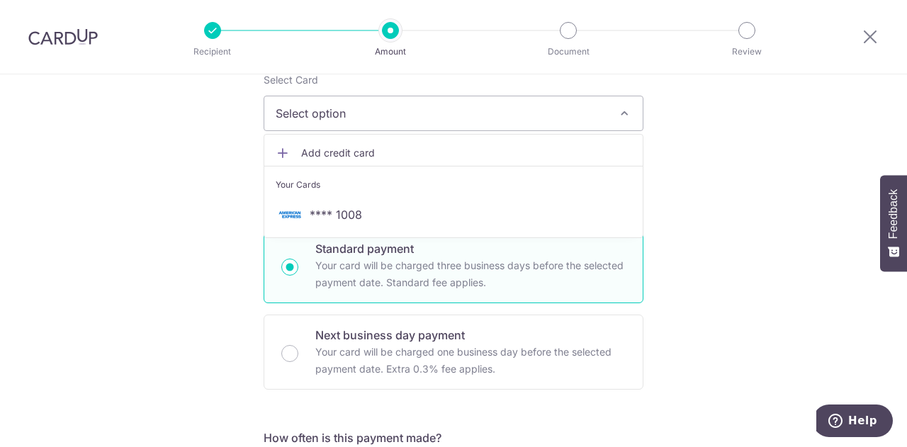
scroll to position [213, 0]
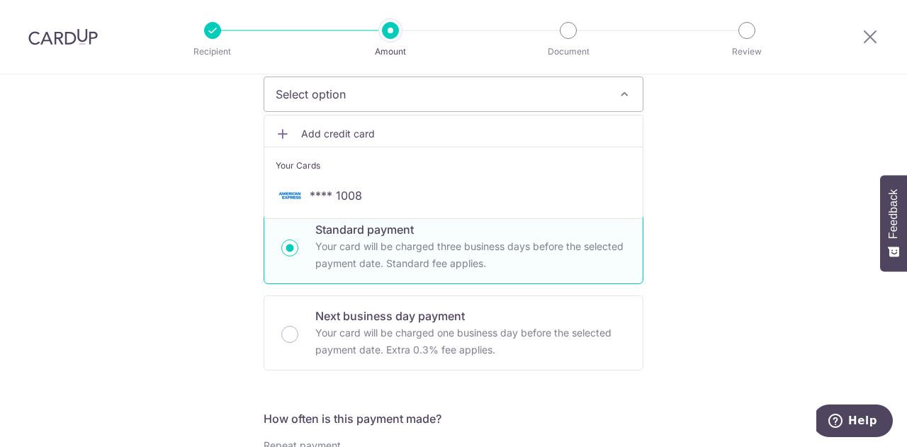
click at [373, 138] on span "Add credit card" at bounding box center [466, 134] width 330 height 14
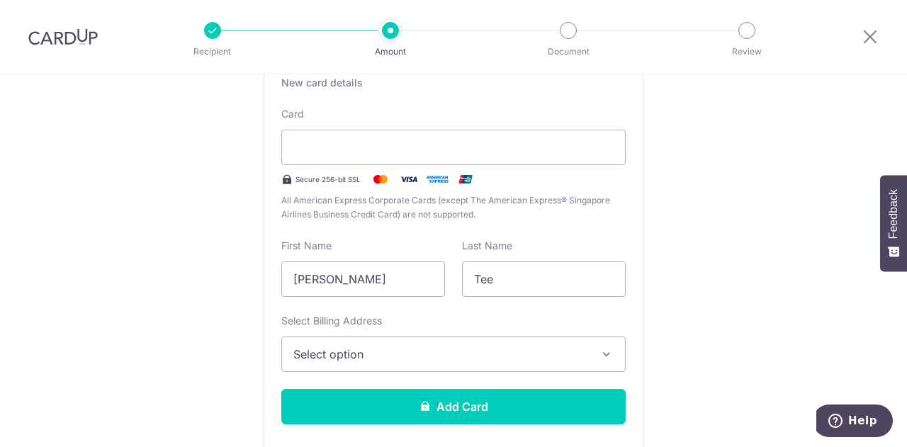
scroll to position [425, 0]
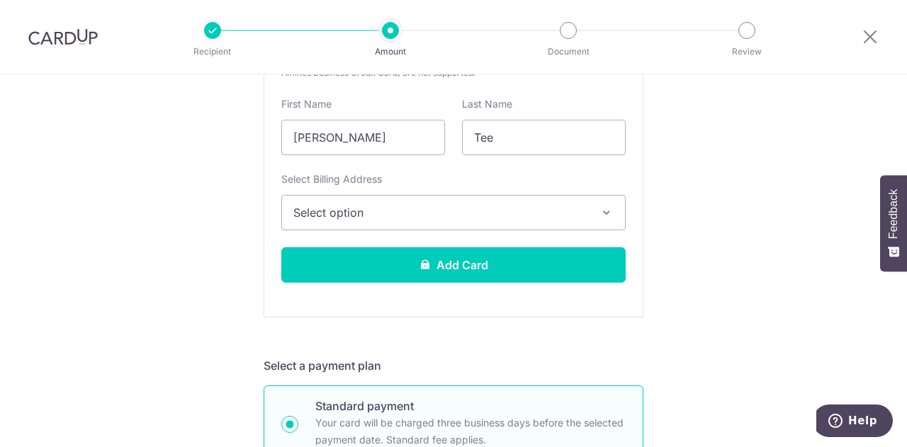
click at [440, 215] on span "Select option" at bounding box center [440, 212] width 295 height 17
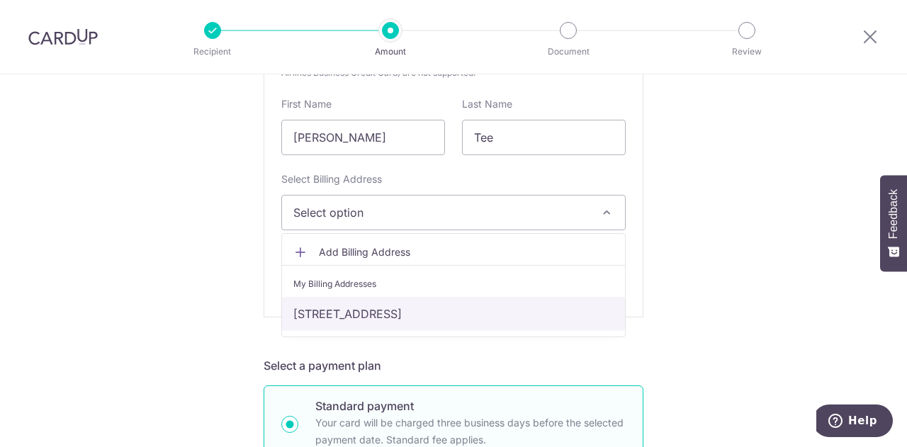
click at [416, 308] on link "651 Woodlands Ring Road #07-450, Singapore, Singapore-730651" at bounding box center [453, 314] width 343 height 34
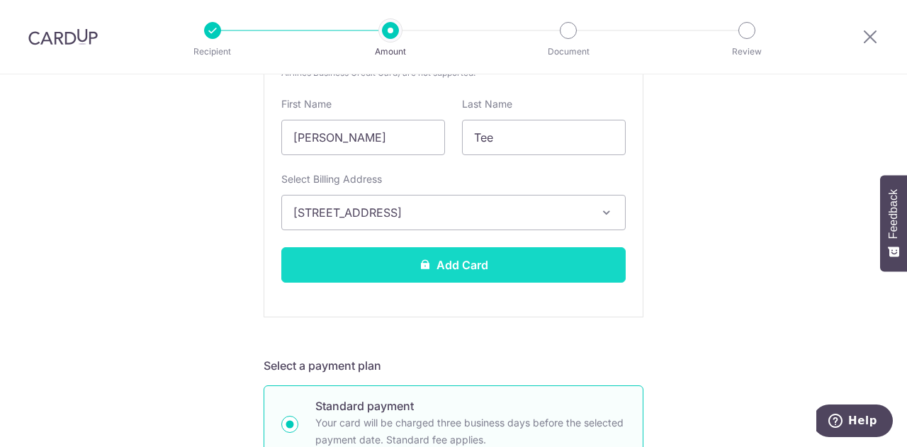
click at [443, 270] on button "Add Card" at bounding box center [453, 264] width 344 height 35
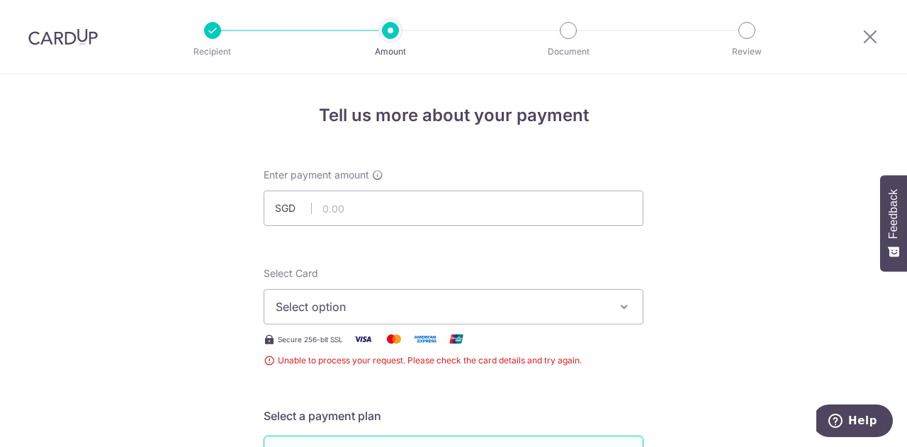
scroll to position [278, 0]
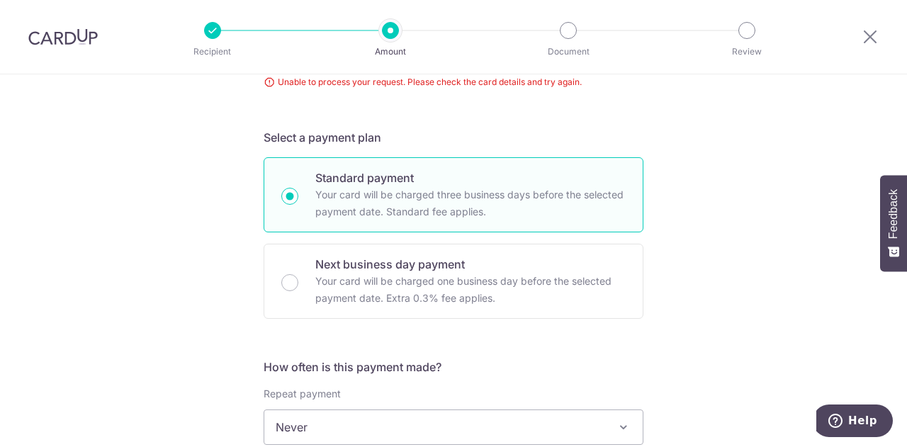
click at [884, 215] on button "Feedback" at bounding box center [893, 223] width 27 height 96
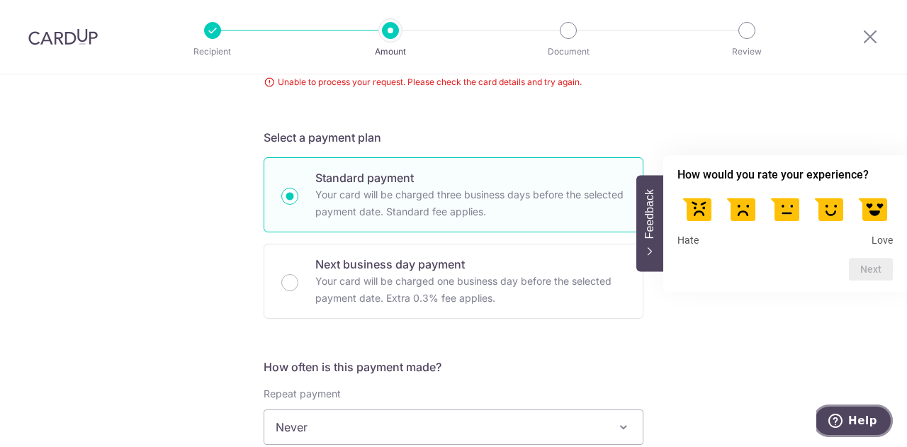
click at [877, 419] on button "Help" at bounding box center [853, 421] width 80 height 33
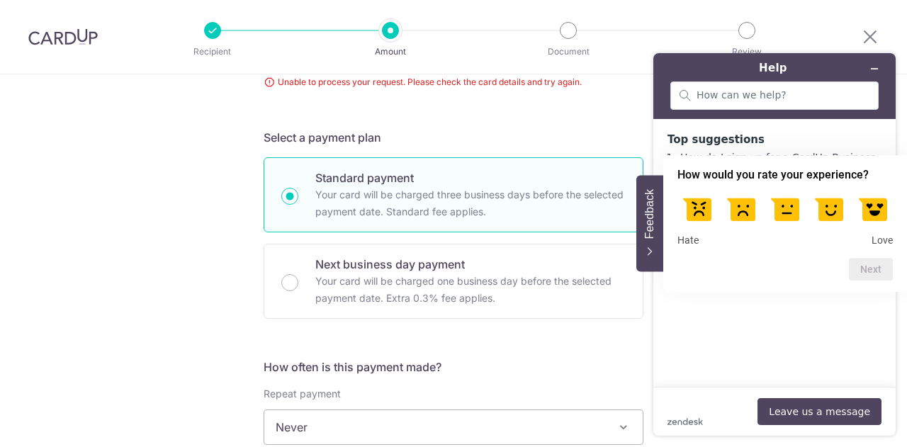
click at [655, 229] on span "Feedback" at bounding box center [649, 214] width 13 height 50
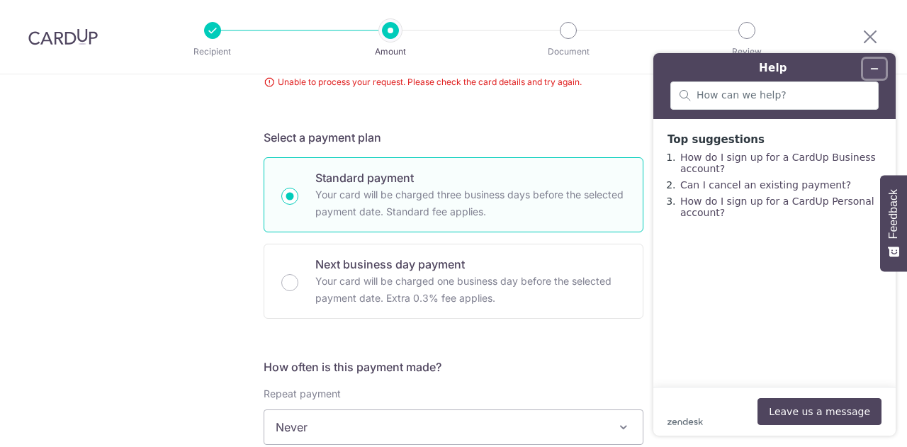
click at [875, 70] on icon "Minimize widget" at bounding box center [874, 69] width 10 height 10
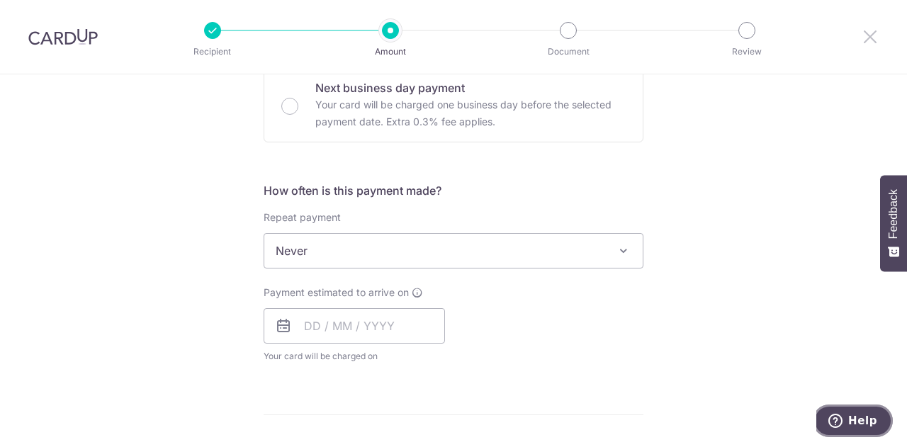
scroll to position [354, 0]
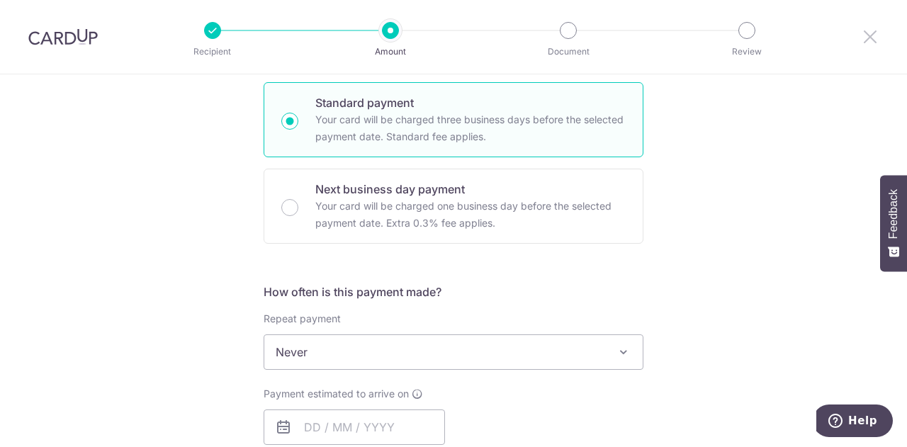
click at [869, 45] on icon at bounding box center [869, 37] width 17 height 18
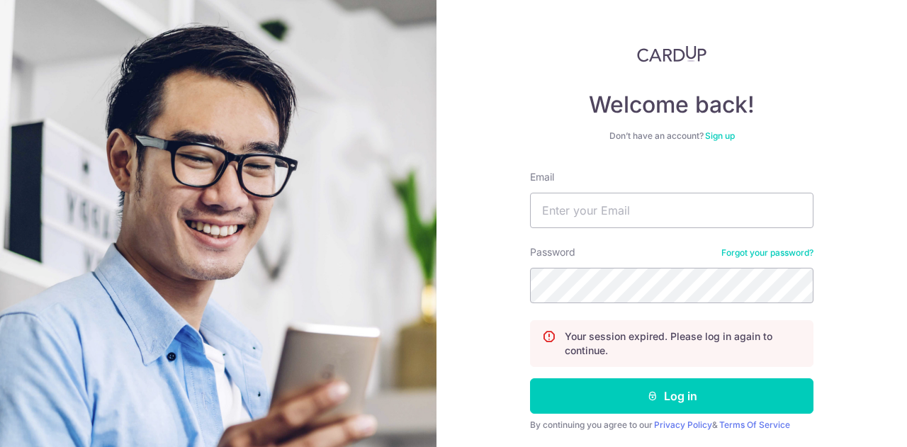
scroll to position [101, 0]
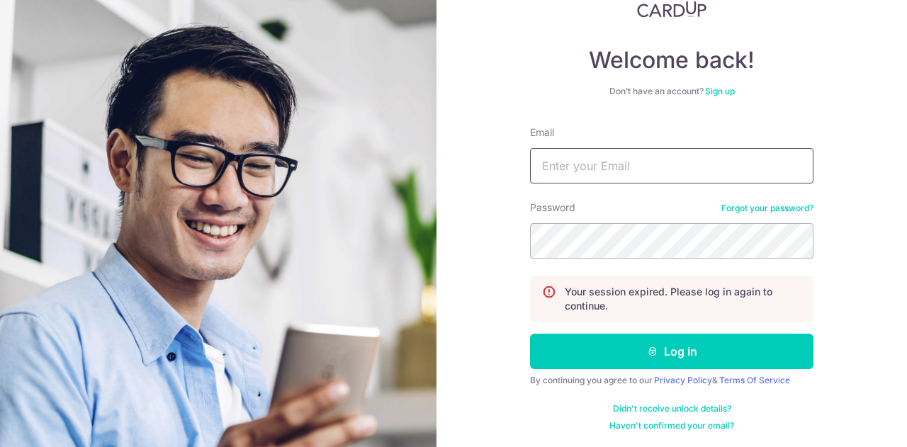
click at [631, 155] on input "Email" at bounding box center [671, 165] width 283 height 35
type input "[EMAIL_ADDRESS][DOMAIN_NAME]"
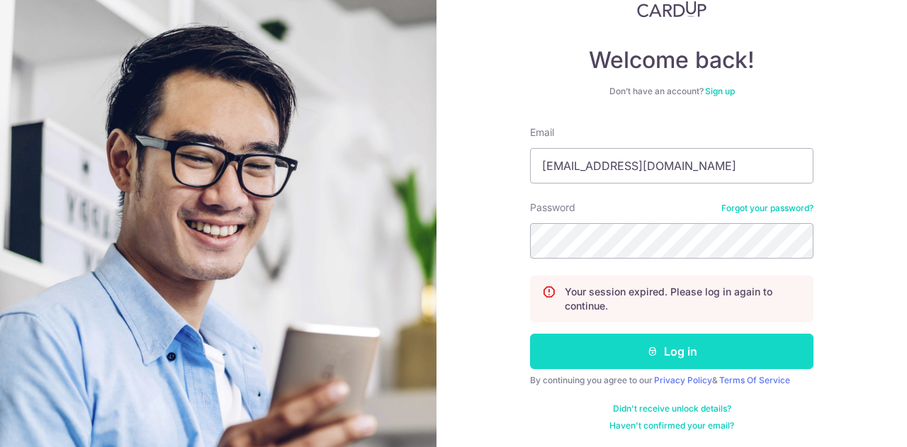
click at [648, 347] on icon "submit" at bounding box center [652, 351] width 11 height 11
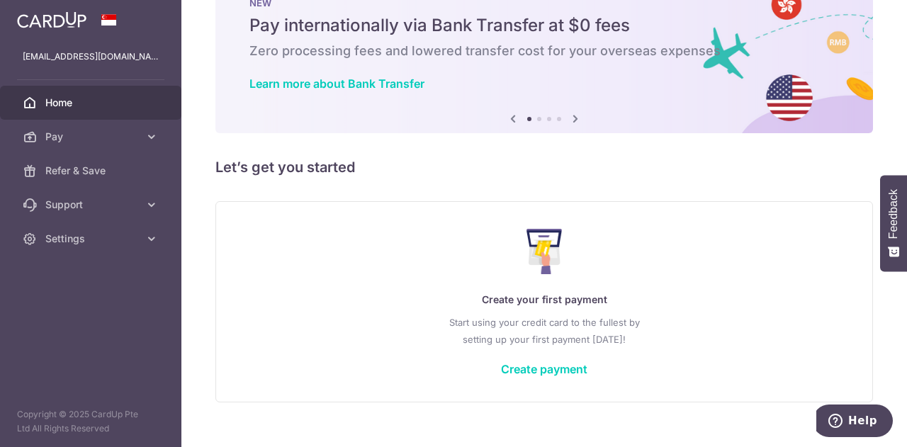
scroll to position [69, 0]
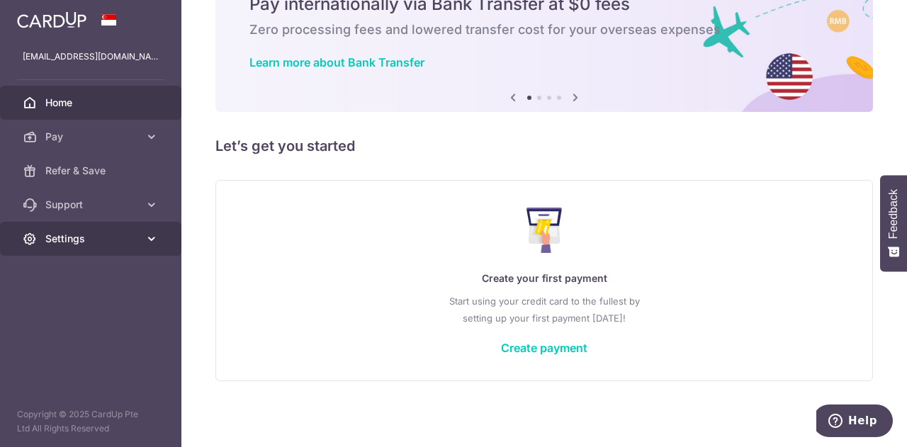
click at [111, 239] on span "Settings" at bounding box center [92, 239] width 94 height 14
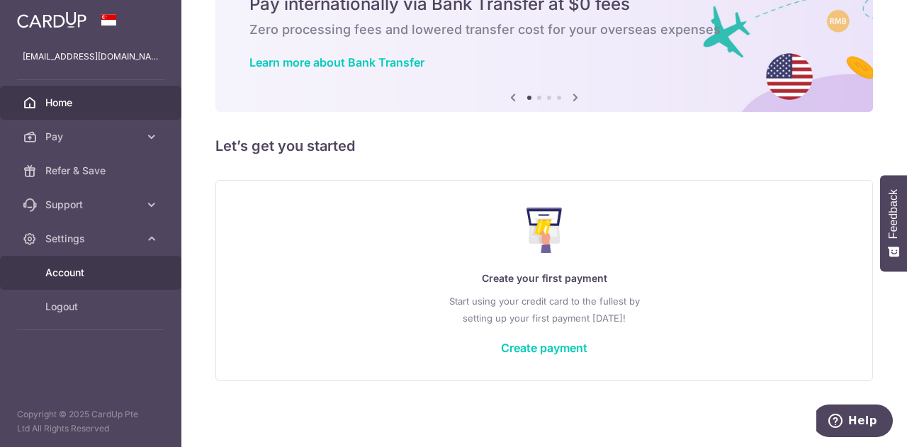
click at [112, 267] on span "Account" at bounding box center [92, 273] width 94 height 14
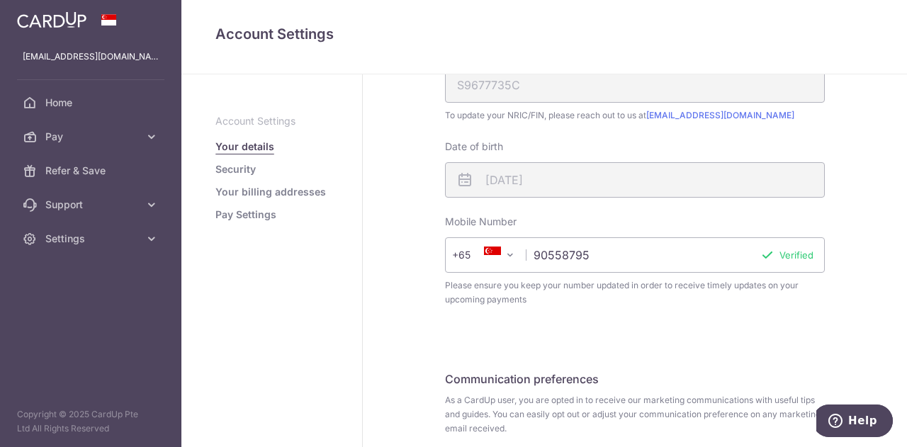
scroll to position [460, 0]
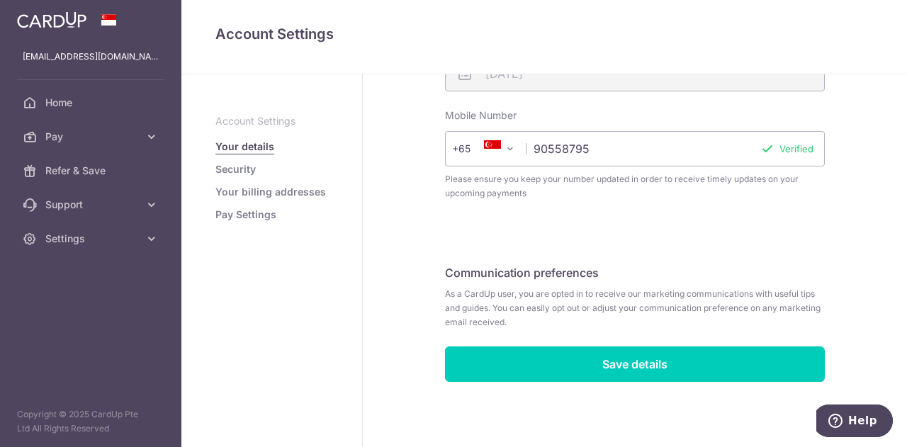
click at [235, 166] on link "Security" at bounding box center [235, 169] width 40 height 14
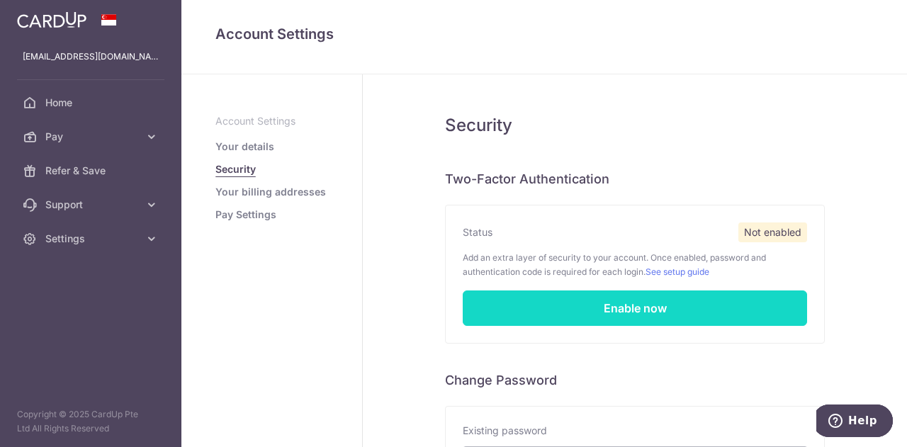
click at [505, 314] on link "Enable now" at bounding box center [635, 307] width 344 height 35
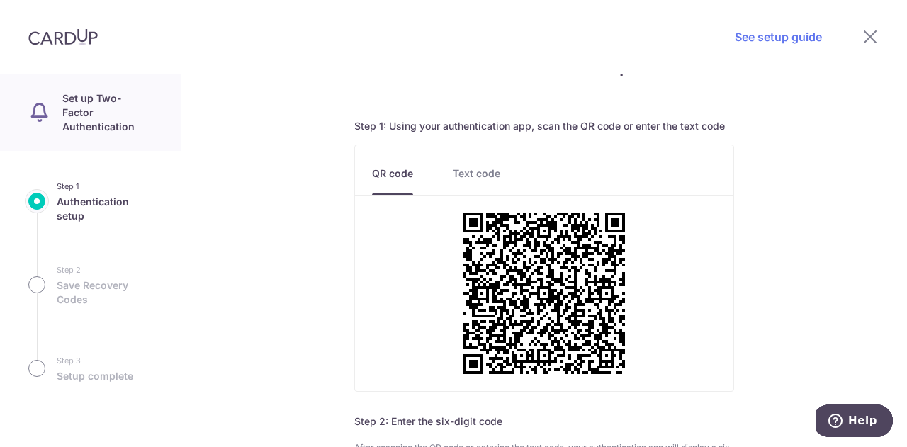
scroll to position [71, 0]
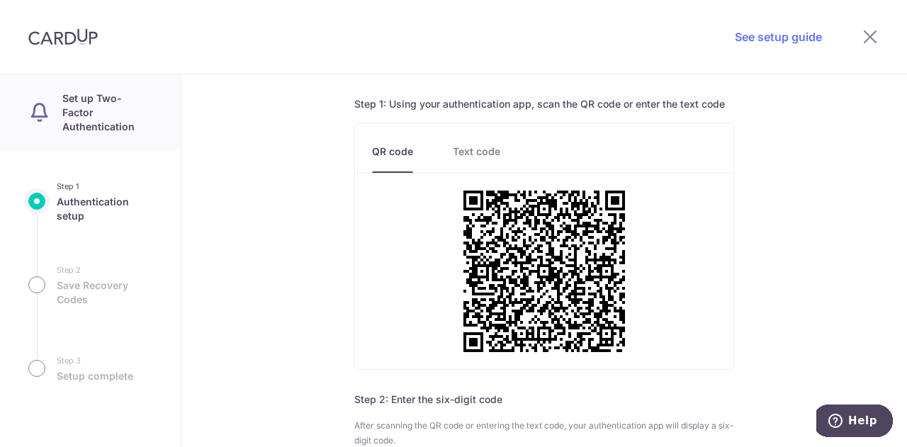
click at [469, 141] on ul "QR code Text code" at bounding box center [544, 148] width 344 height 50
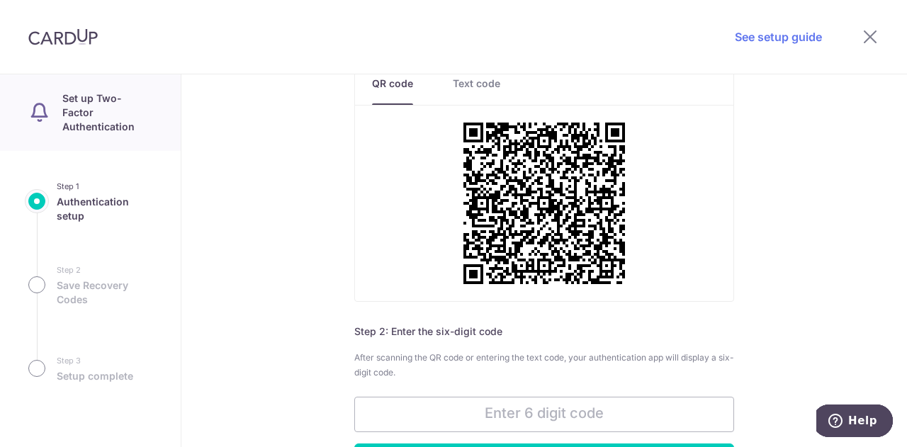
scroll to position [187, 0]
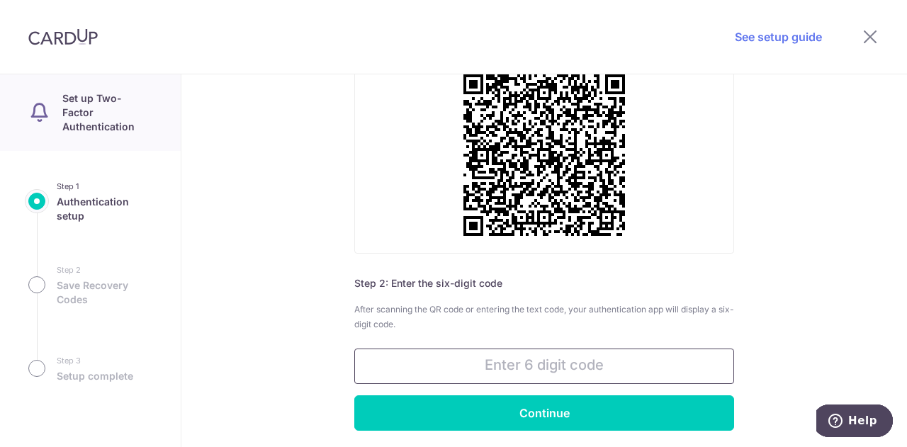
click at [490, 367] on input "text" at bounding box center [544, 366] width 380 height 35
type input "274447"
click at [354, 395] on input "Continue" at bounding box center [544, 412] width 380 height 35
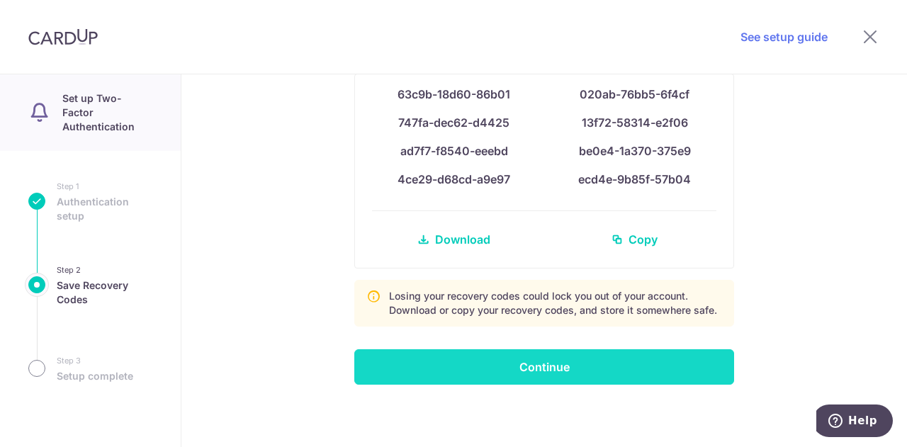
scroll to position [102, 0]
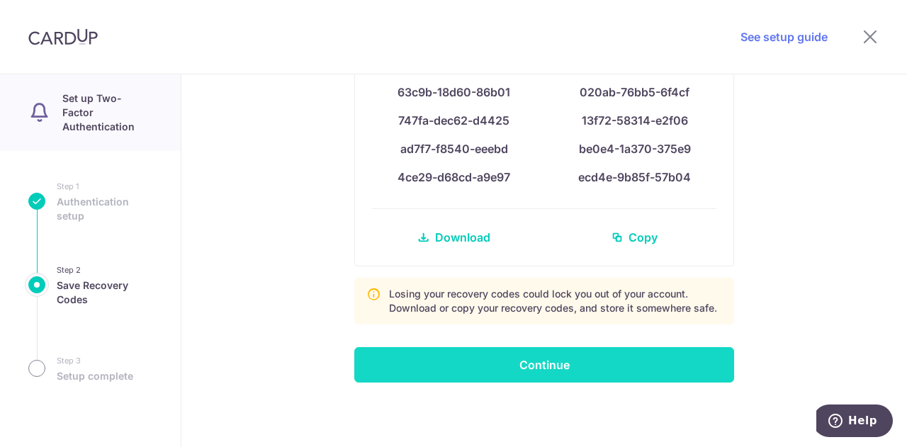
click at [576, 358] on input "Continue" at bounding box center [544, 364] width 380 height 35
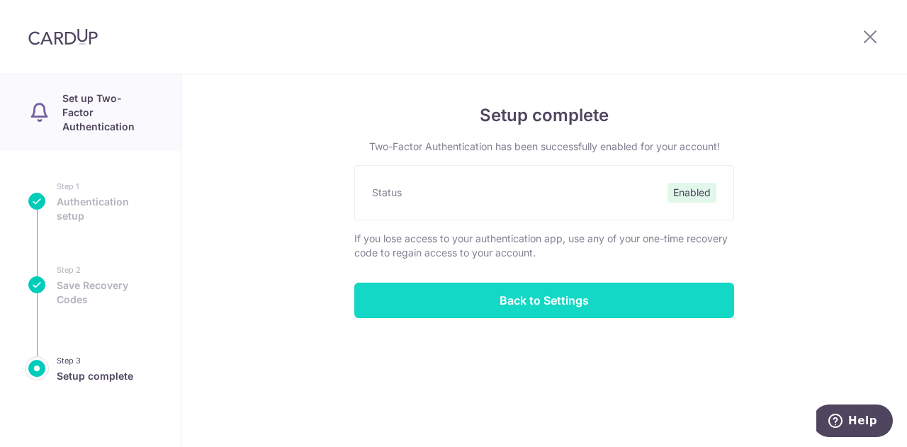
click at [540, 290] on input "Back to Settings" at bounding box center [544, 300] width 380 height 35
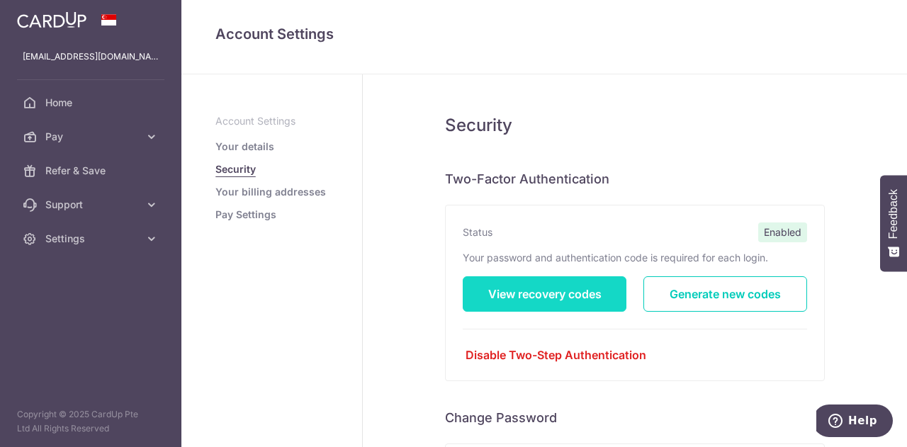
click at [560, 299] on link "View recovery codes" at bounding box center [545, 293] width 164 height 35
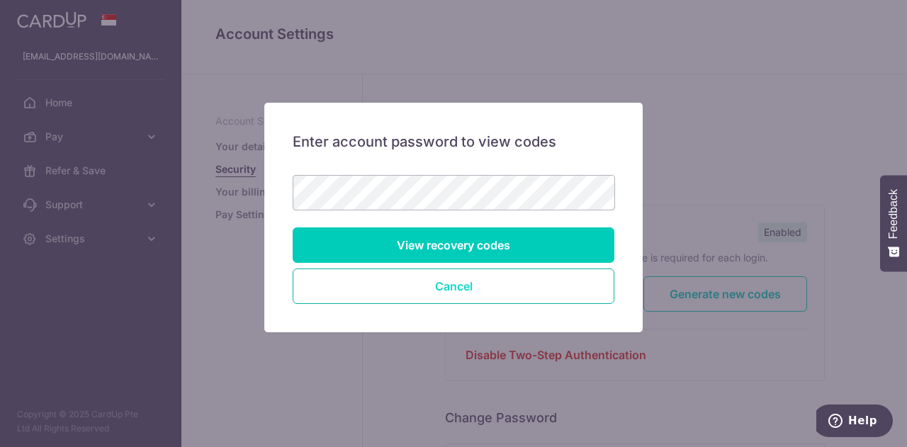
click at [536, 290] on button "Cancel" at bounding box center [454, 285] width 322 height 35
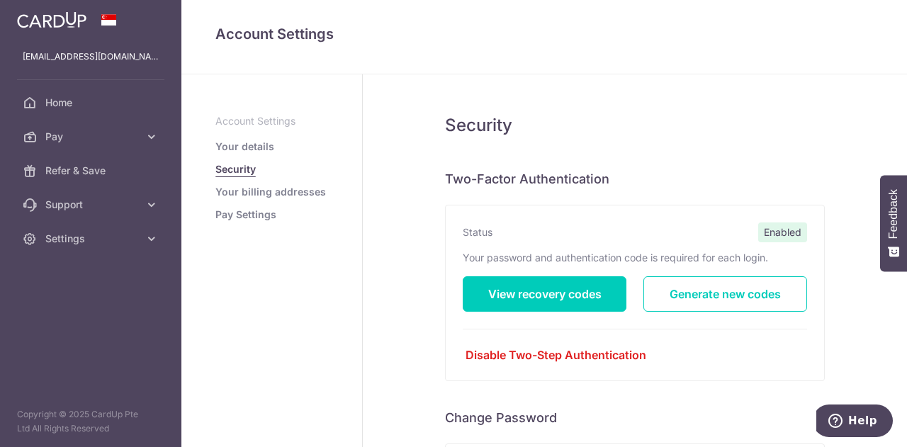
click at [290, 191] on link "Your billing addresses" at bounding box center [270, 192] width 111 height 14
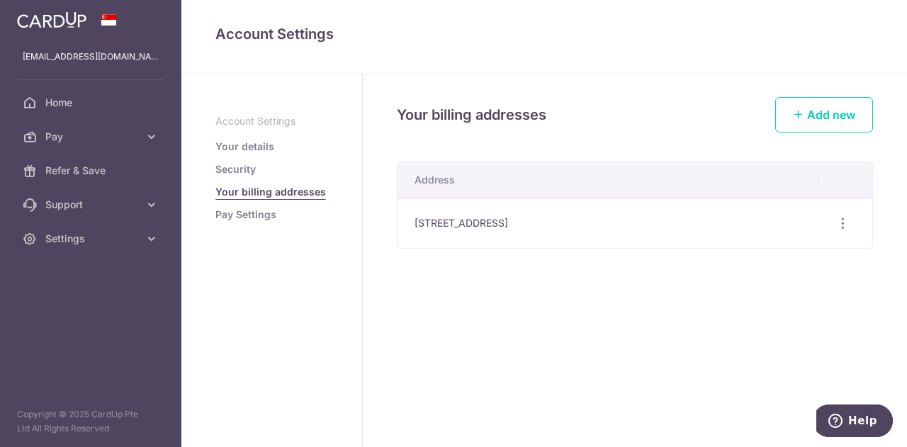
click at [247, 209] on link "Pay Settings" at bounding box center [245, 215] width 61 height 14
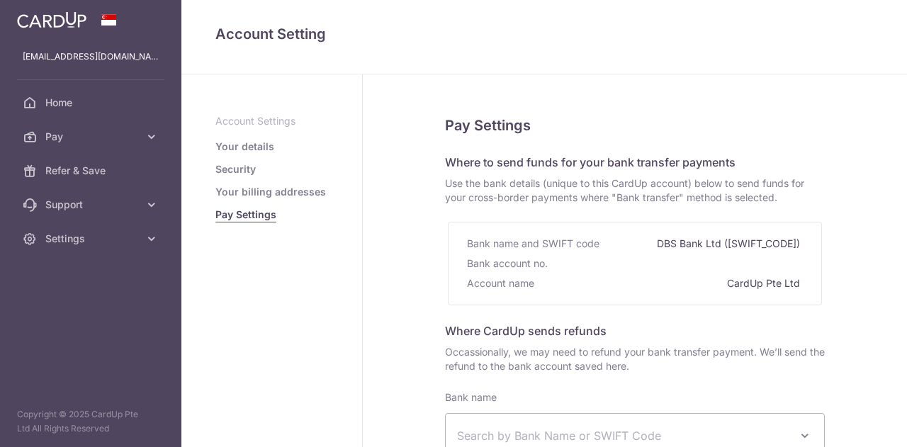
select select
click at [526, 268] on div "Bank account no." at bounding box center [509, 264] width 84 height 20
click at [767, 284] on div "CardUp Pte Ltd" at bounding box center [765, 283] width 76 height 20
click at [737, 240] on div "DBS Bank Ltd ([SWIFT_CODE])" at bounding box center [730, 244] width 146 height 20
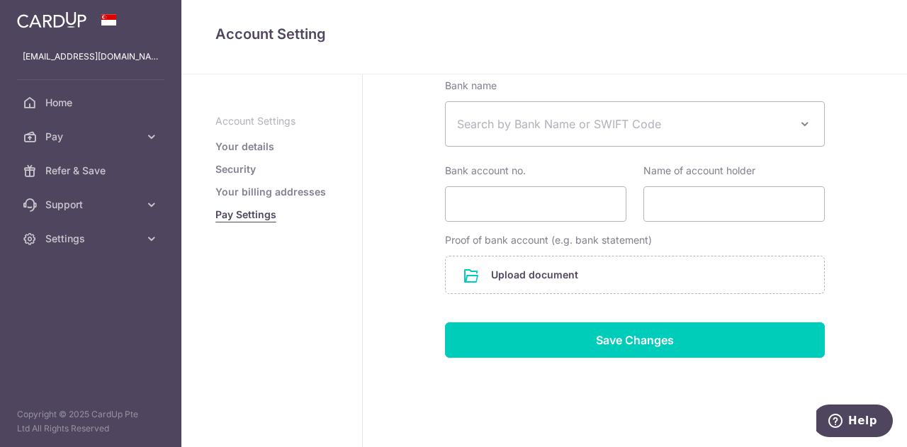
scroll to position [327, 0]
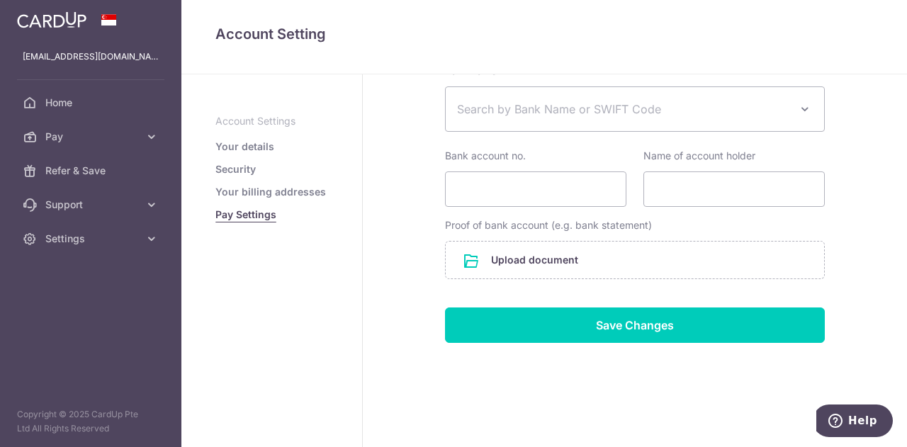
click at [256, 144] on link "Your details" at bounding box center [244, 147] width 59 height 14
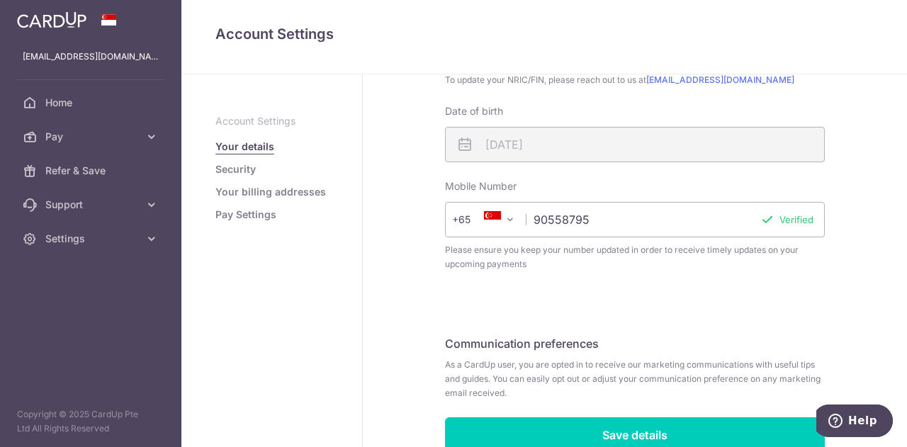
scroll to position [460, 0]
